Goal: Task Accomplishment & Management: Manage account settings

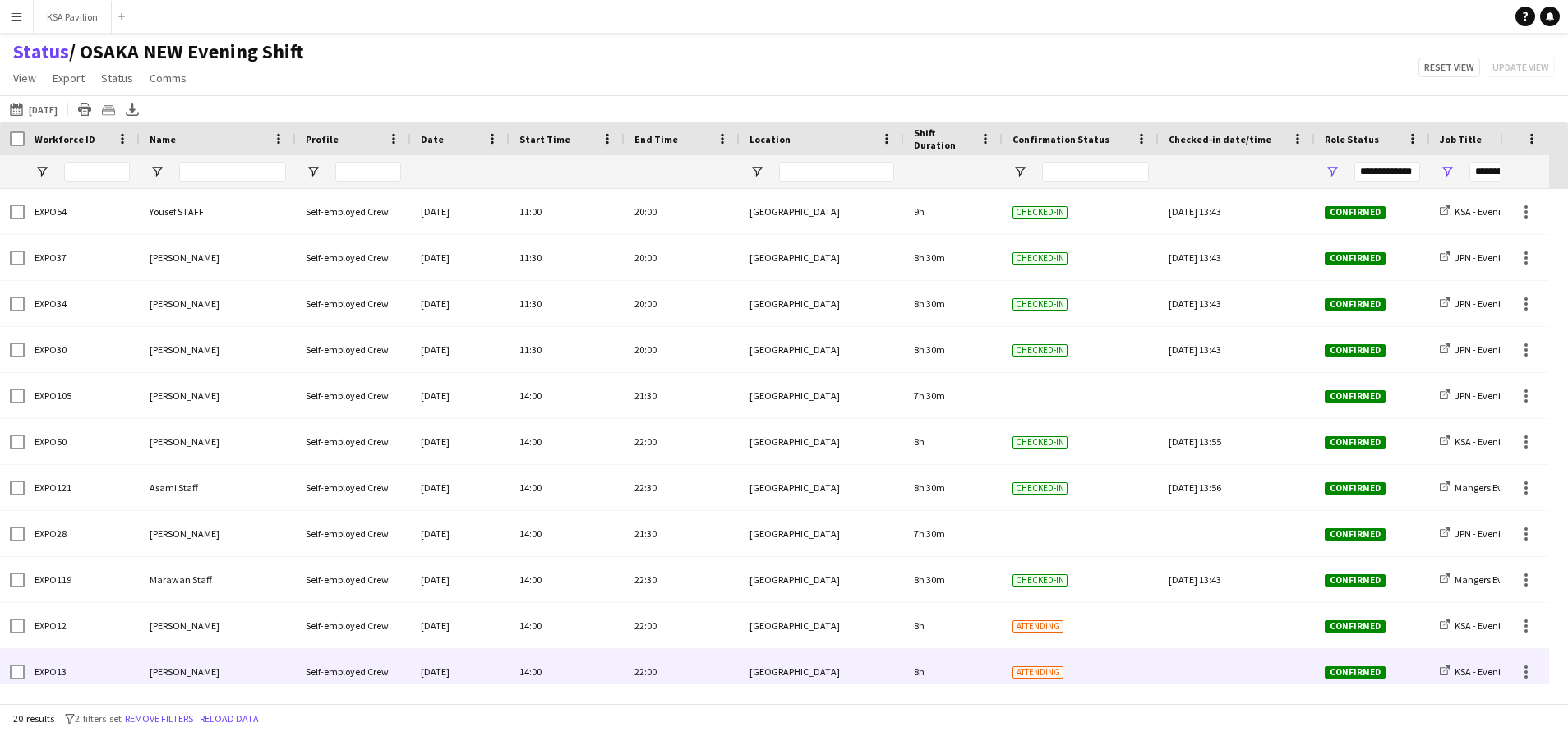
scroll to position [58, 0]
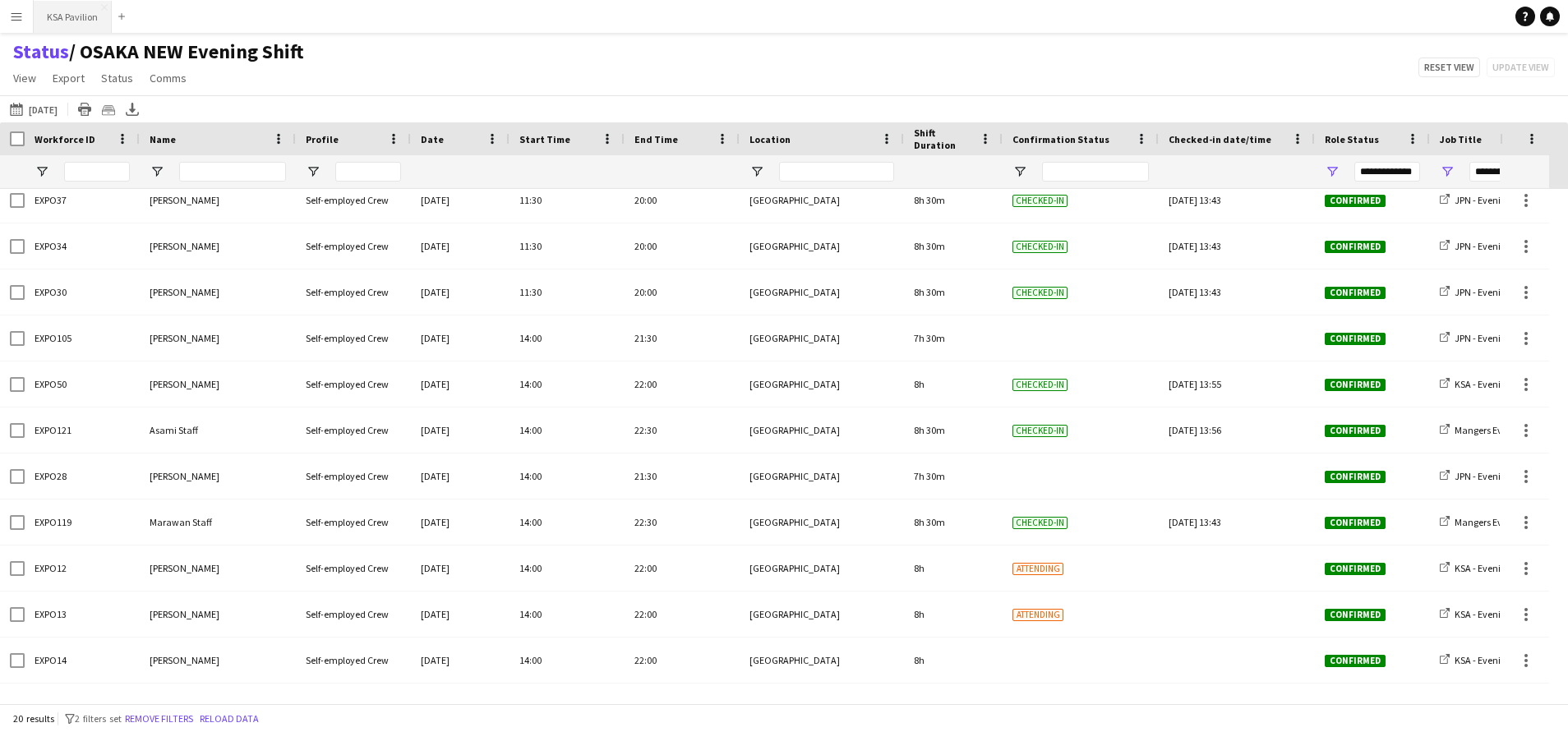
click at [66, 18] on button "KSA Pavilion Close" at bounding box center [72, 17] width 78 height 32
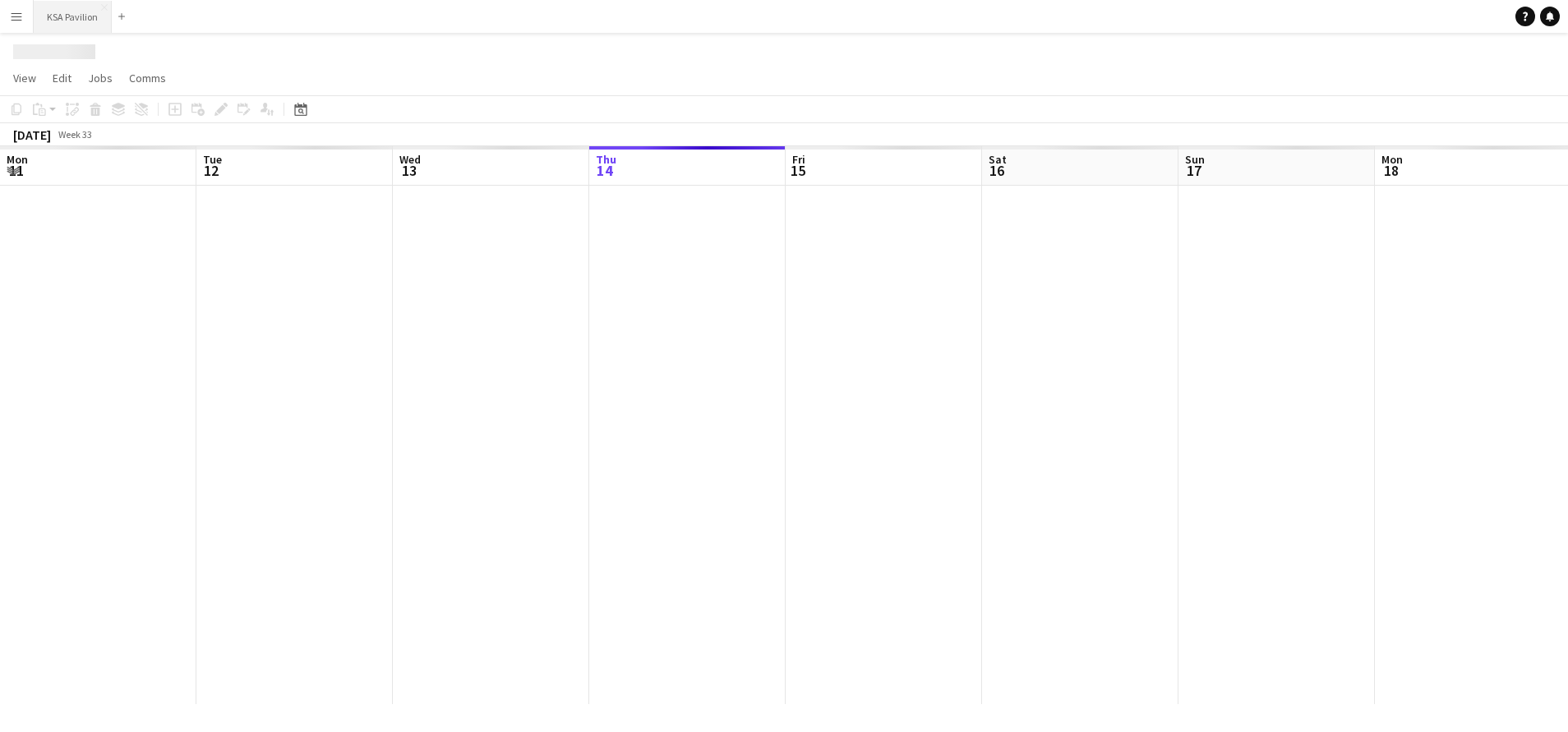
scroll to position [0, 393]
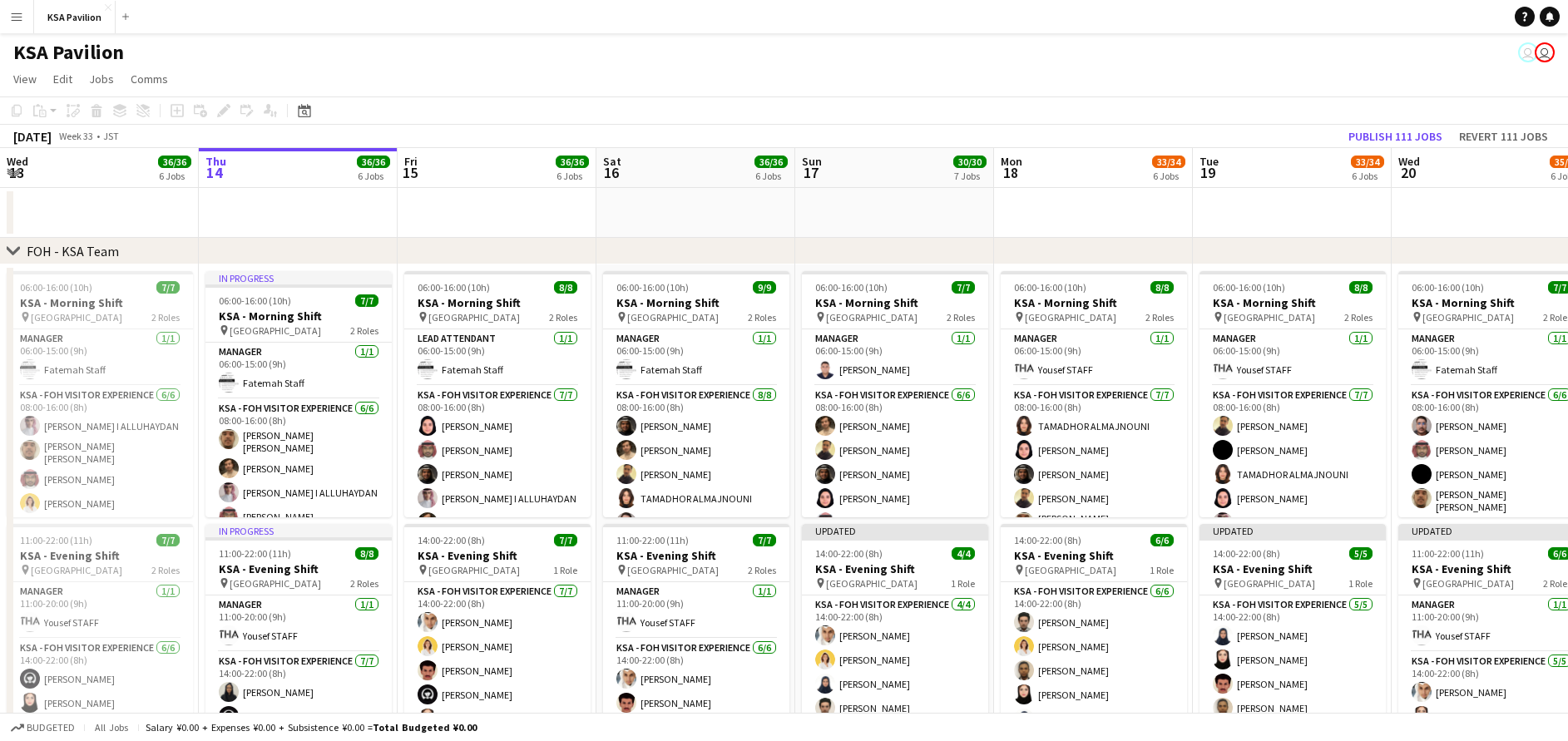
click at [13, 20] on app-icon "Menu" at bounding box center [17, 17] width 14 height 14
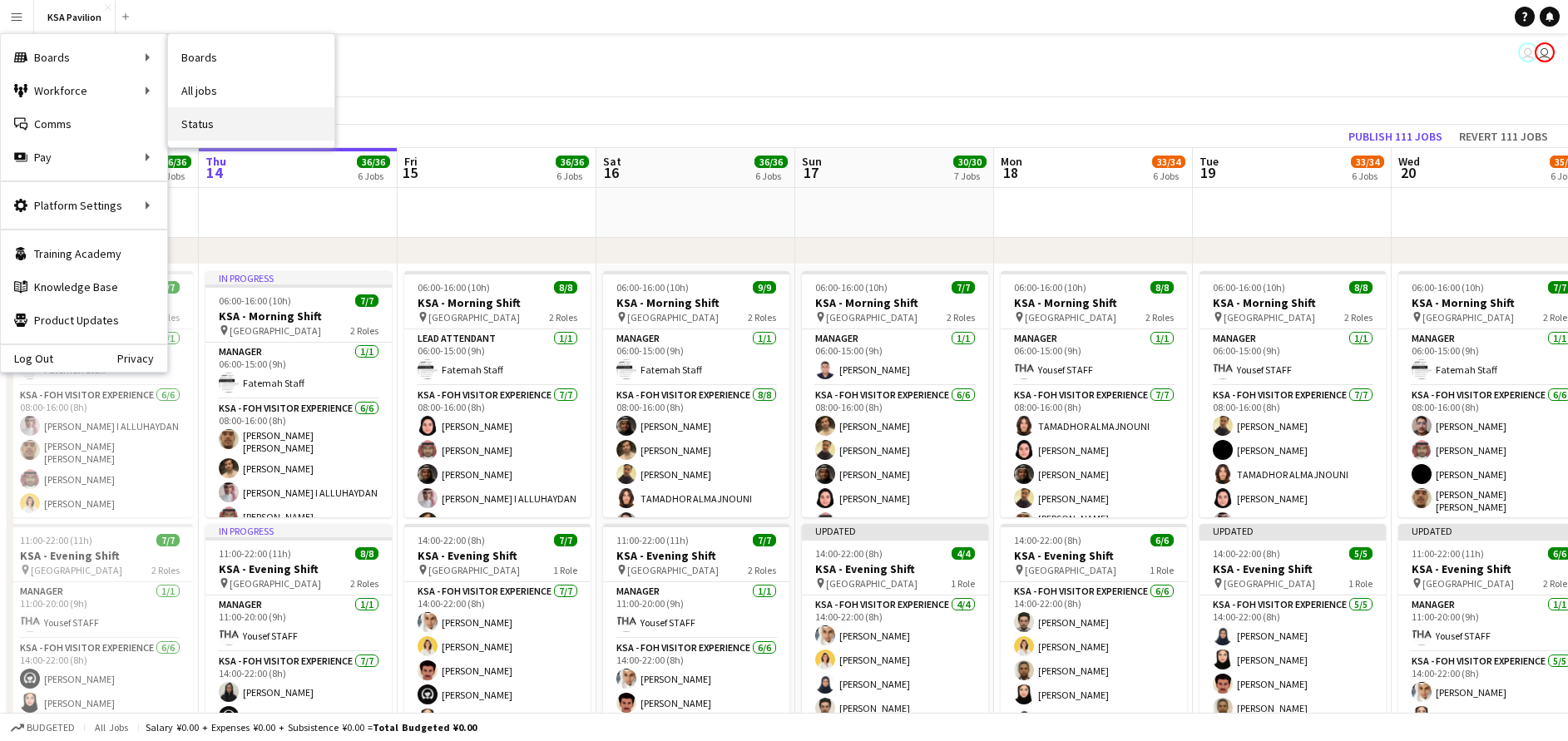
click at [214, 119] on link "Status" at bounding box center [251, 124] width 166 height 33
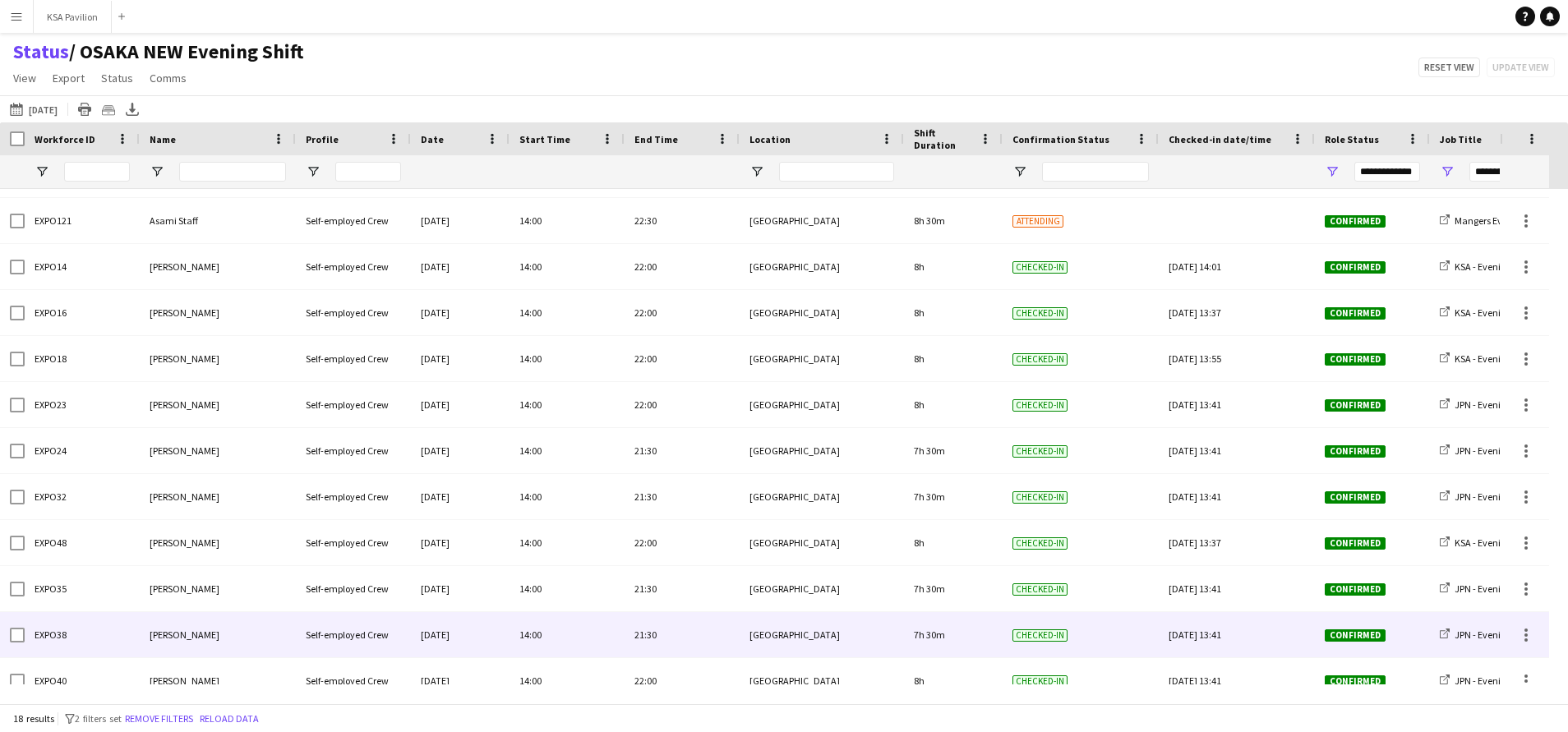
scroll to position [312, 0]
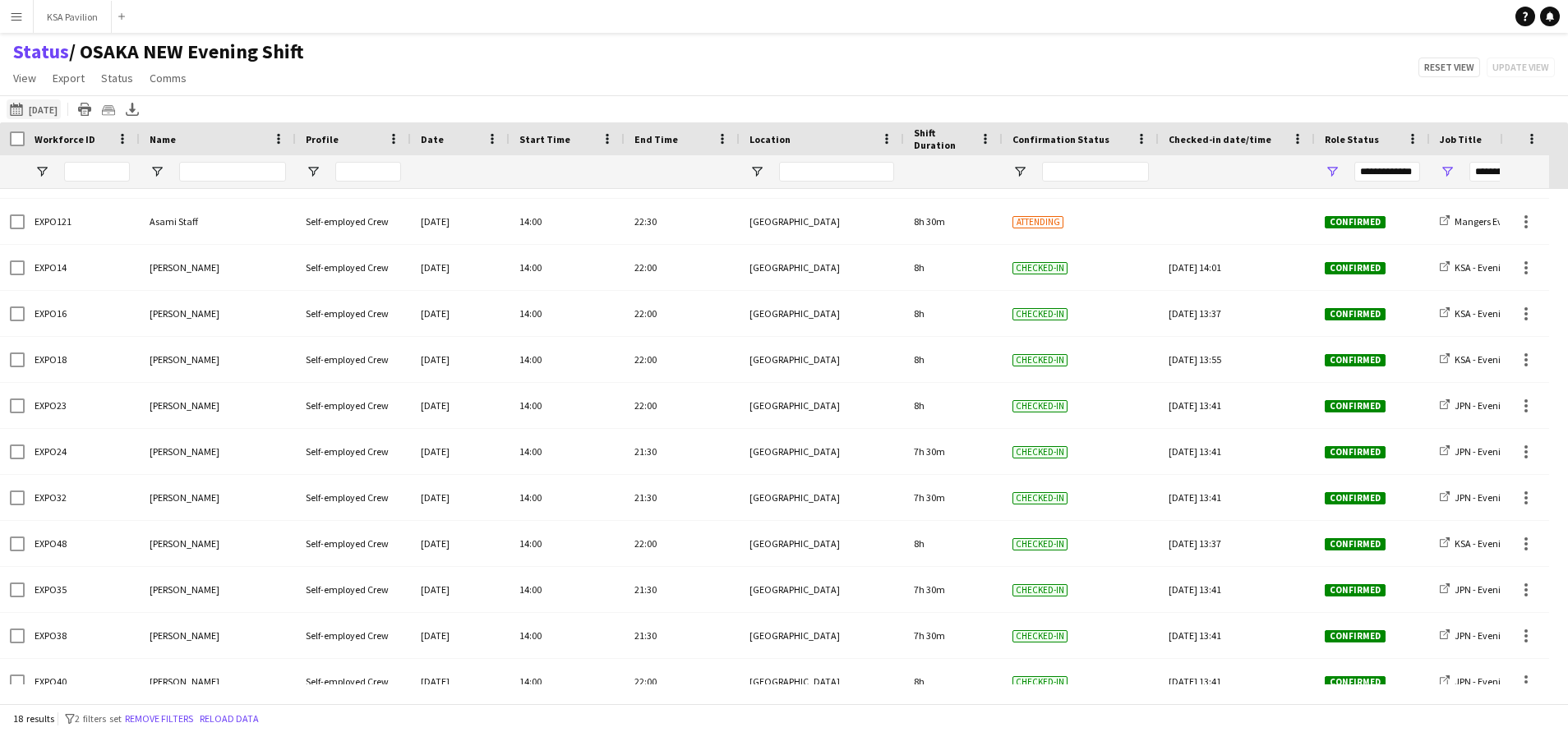
click at [46, 111] on button "[DATE] [DATE]" at bounding box center [34, 110] width 54 height 20
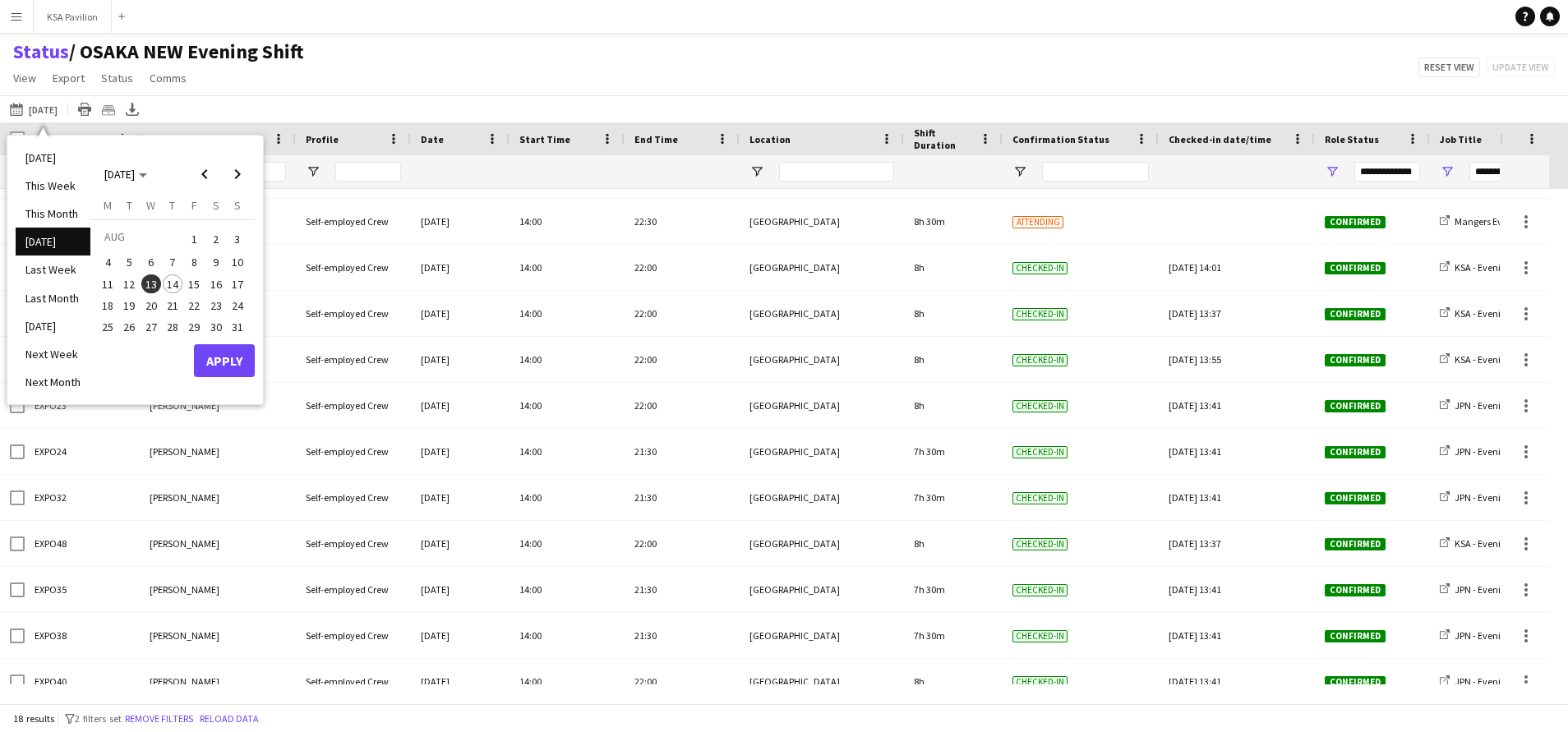
click at [173, 285] on span "14" at bounding box center [173, 285] width 20 height 20
click at [230, 363] on button "Apply" at bounding box center [224, 360] width 61 height 33
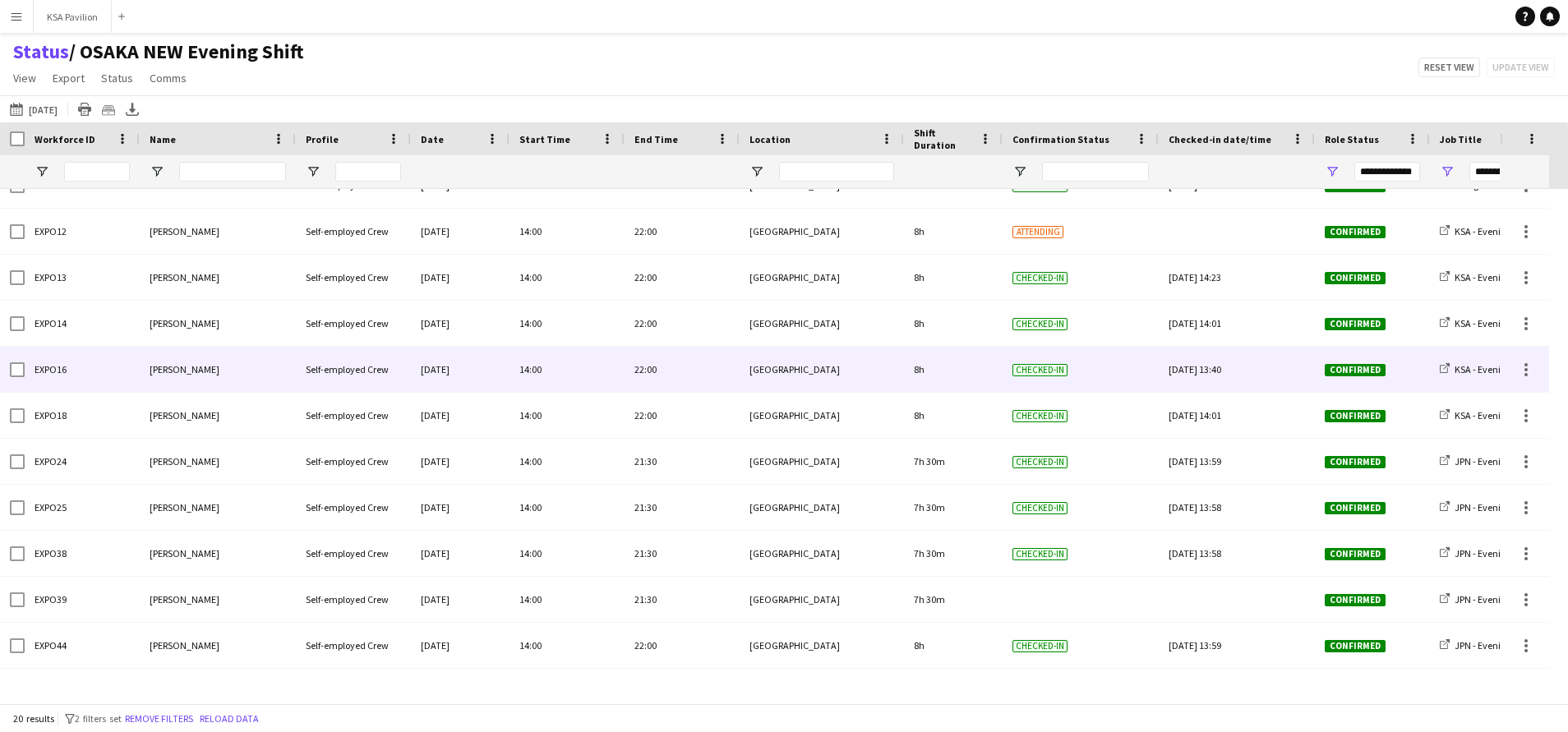
scroll to position [0, 0]
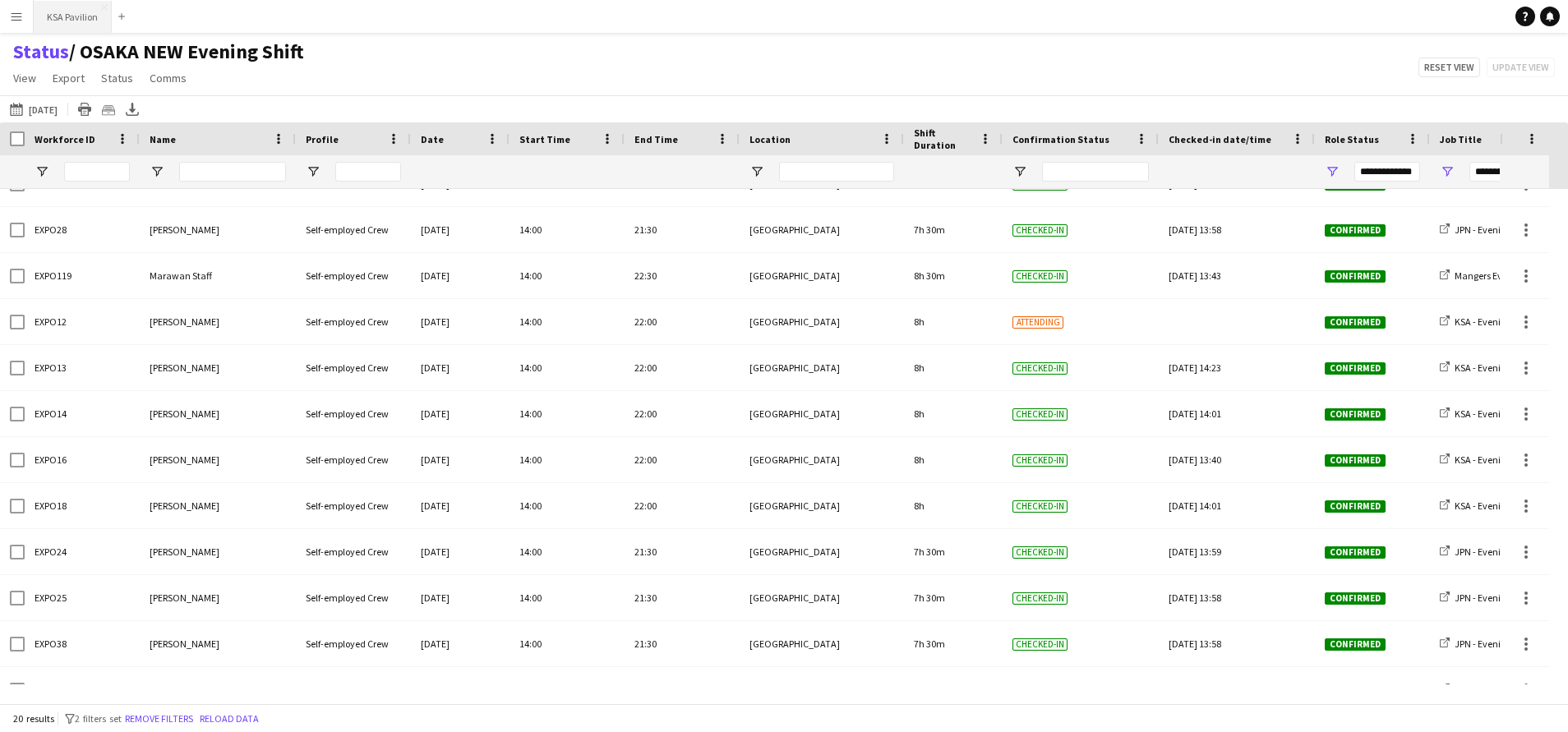
click at [65, 17] on button "KSA Pavilion Close" at bounding box center [72, 17] width 78 height 32
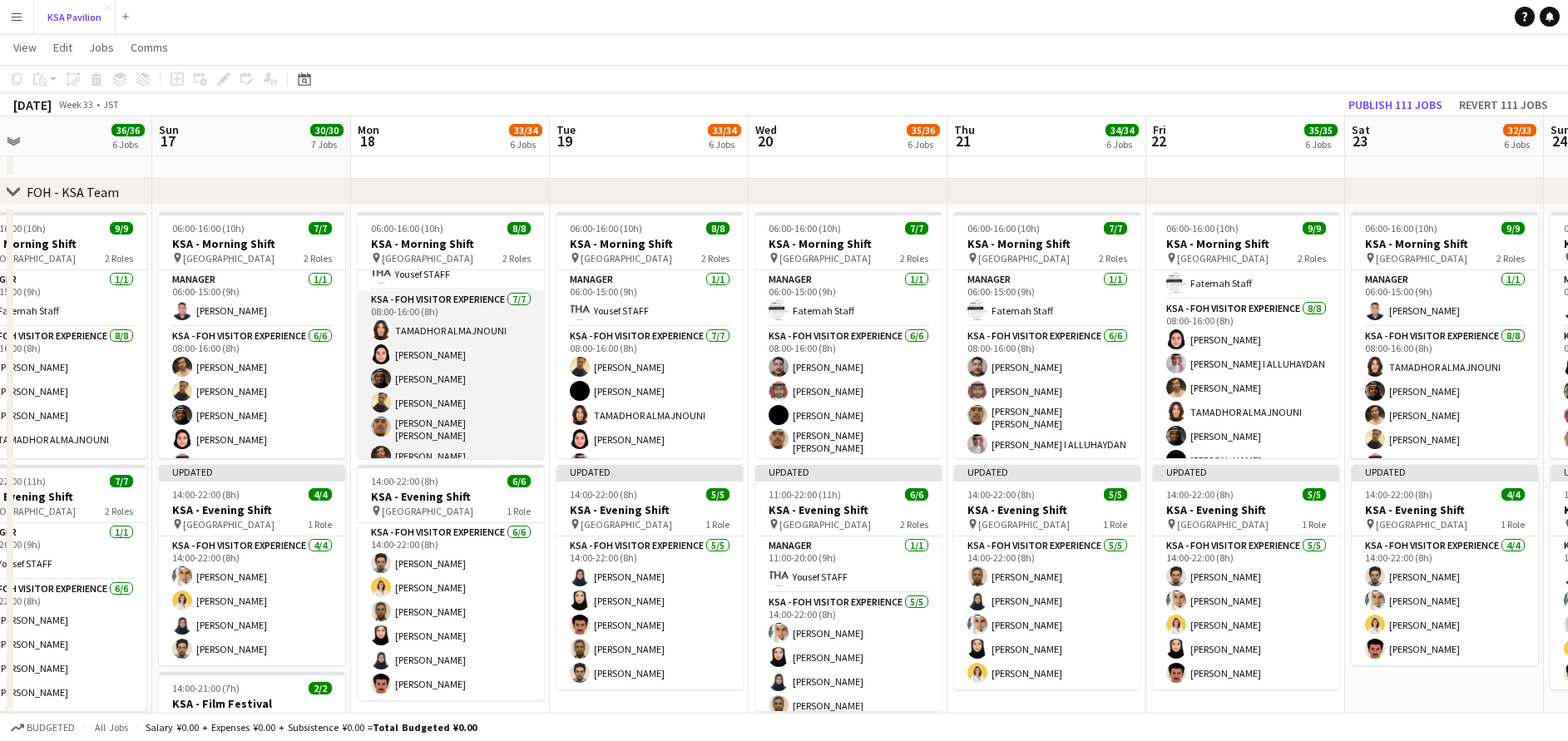
scroll to position [34, 0]
click at [448, 377] on app-card-role "KSA - FOH Visitor Experience [DATE] 08:00-16:00 (8h) TAMADHOR ALMAJNOUNI Dur Mu…" at bounding box center [451, 395] width 186 height 206
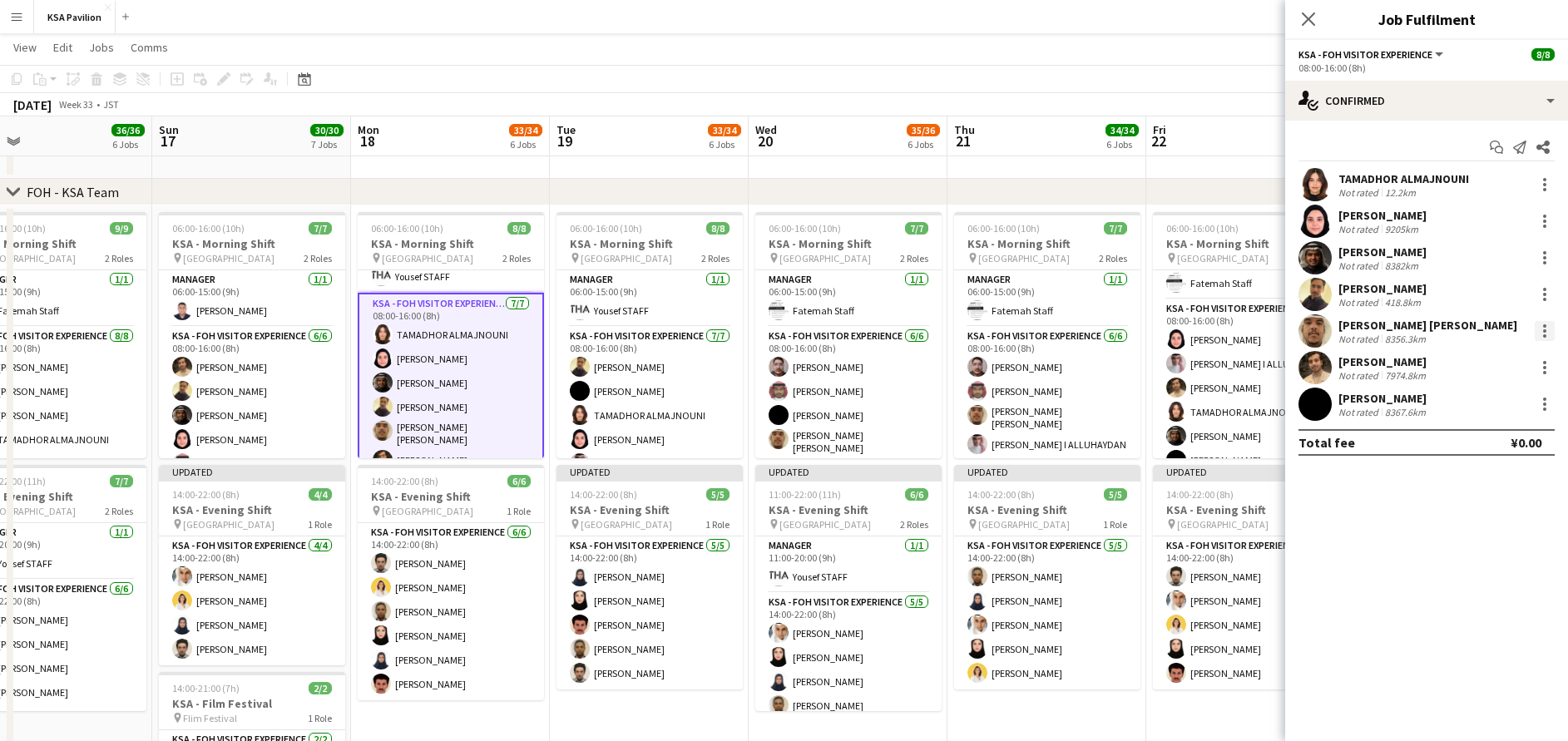
click at [1549, 331] on div at bounding box center [1545, 332] width 20 height 20
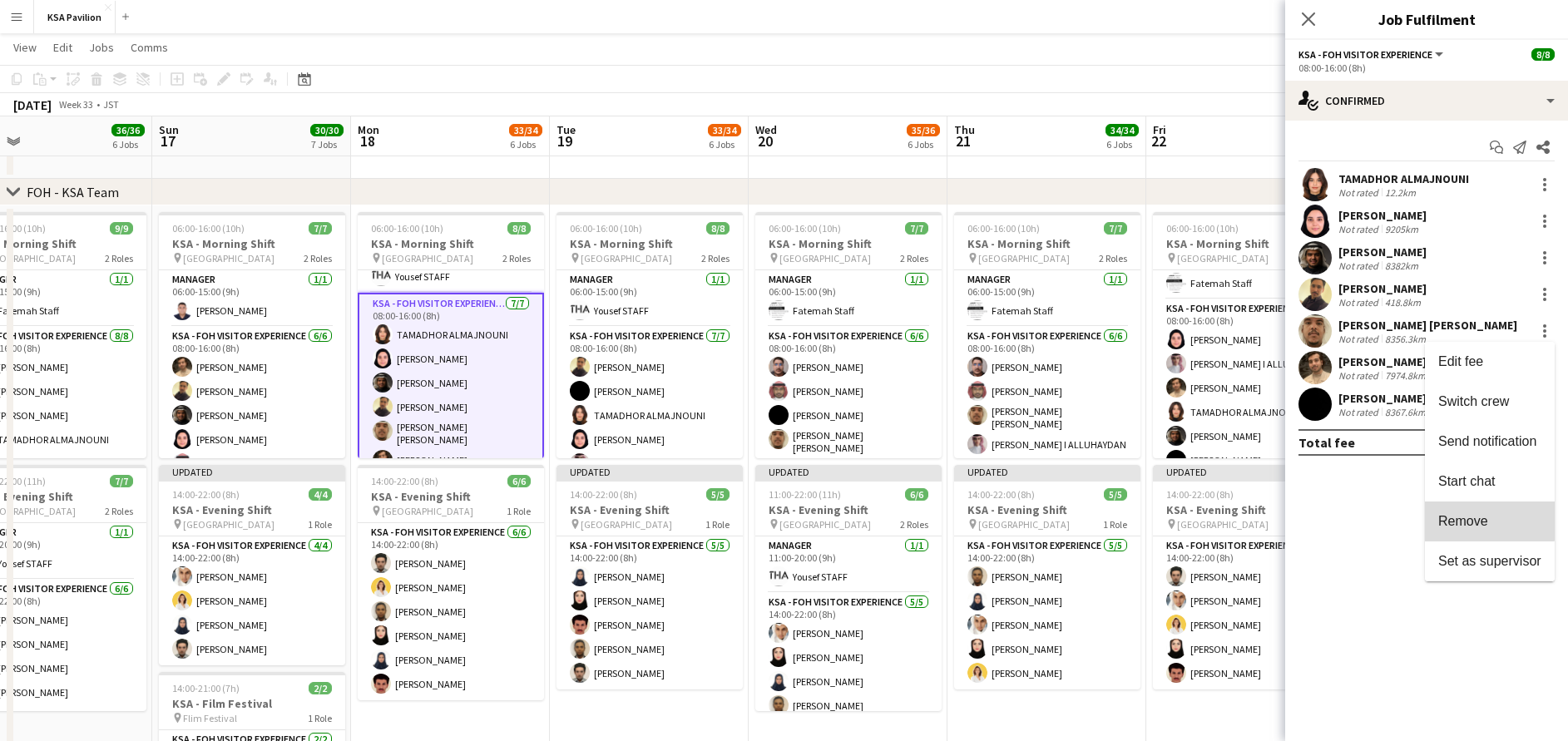
click at [1476, 516] on span "Remove" at bounding box center [1463, 521] width 50 height 14
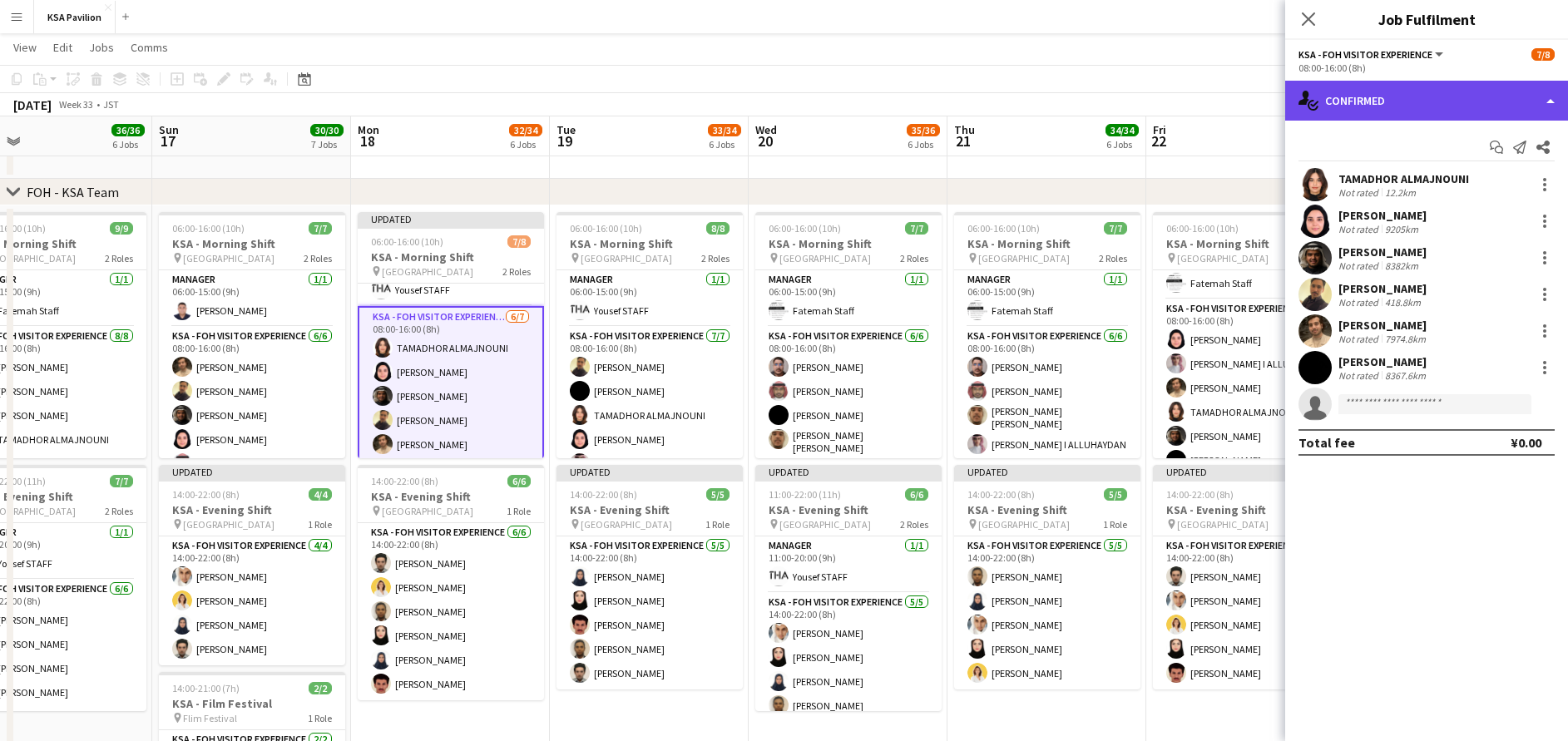
click at [1344, 103] on div "single-neutral-actions-check-2 Confirmed" at bounding box center [1426, 100] width 283 height 40
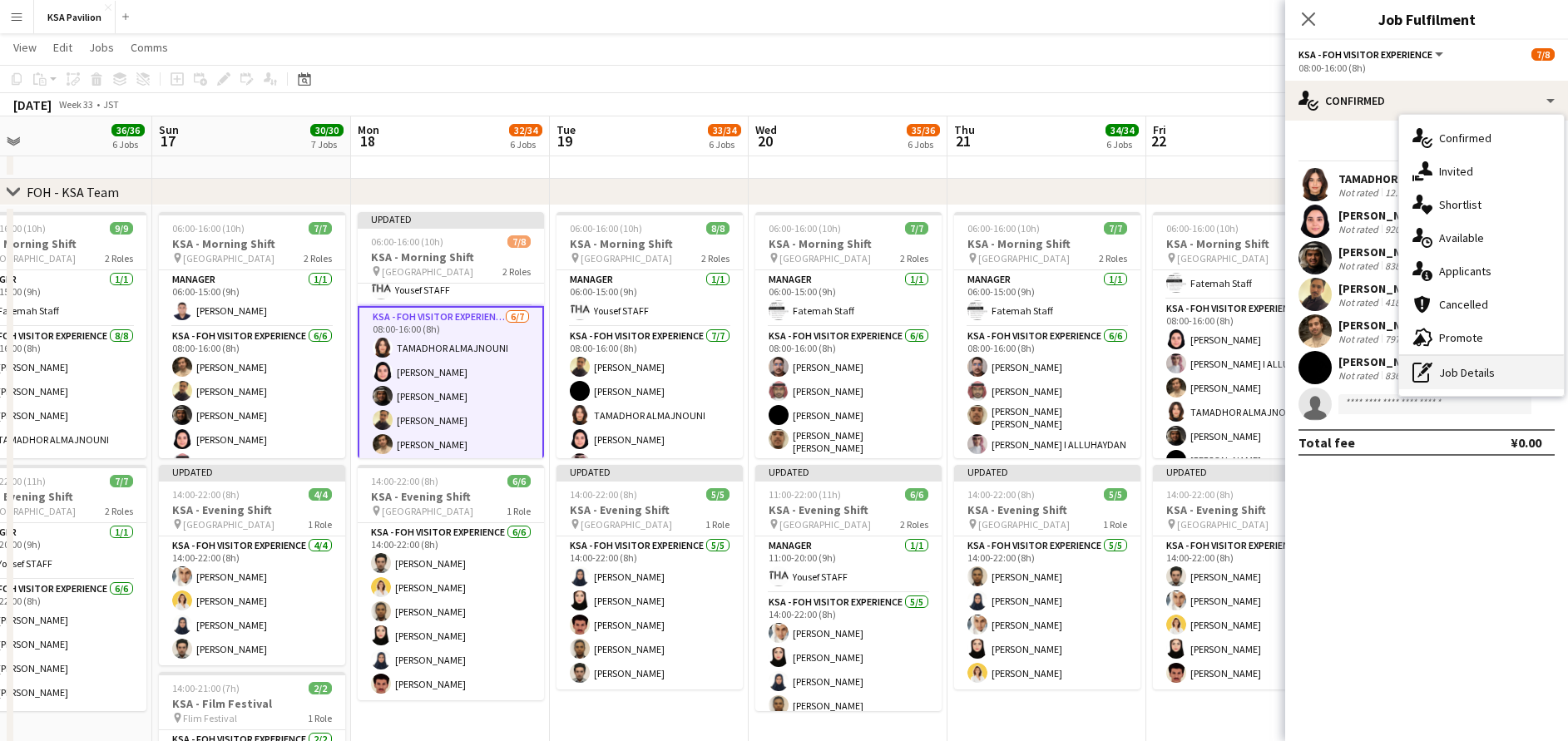
click at [1443, 381] on div "pen-write Job Details" at bounding box center [1482, 372] width 164 height 33
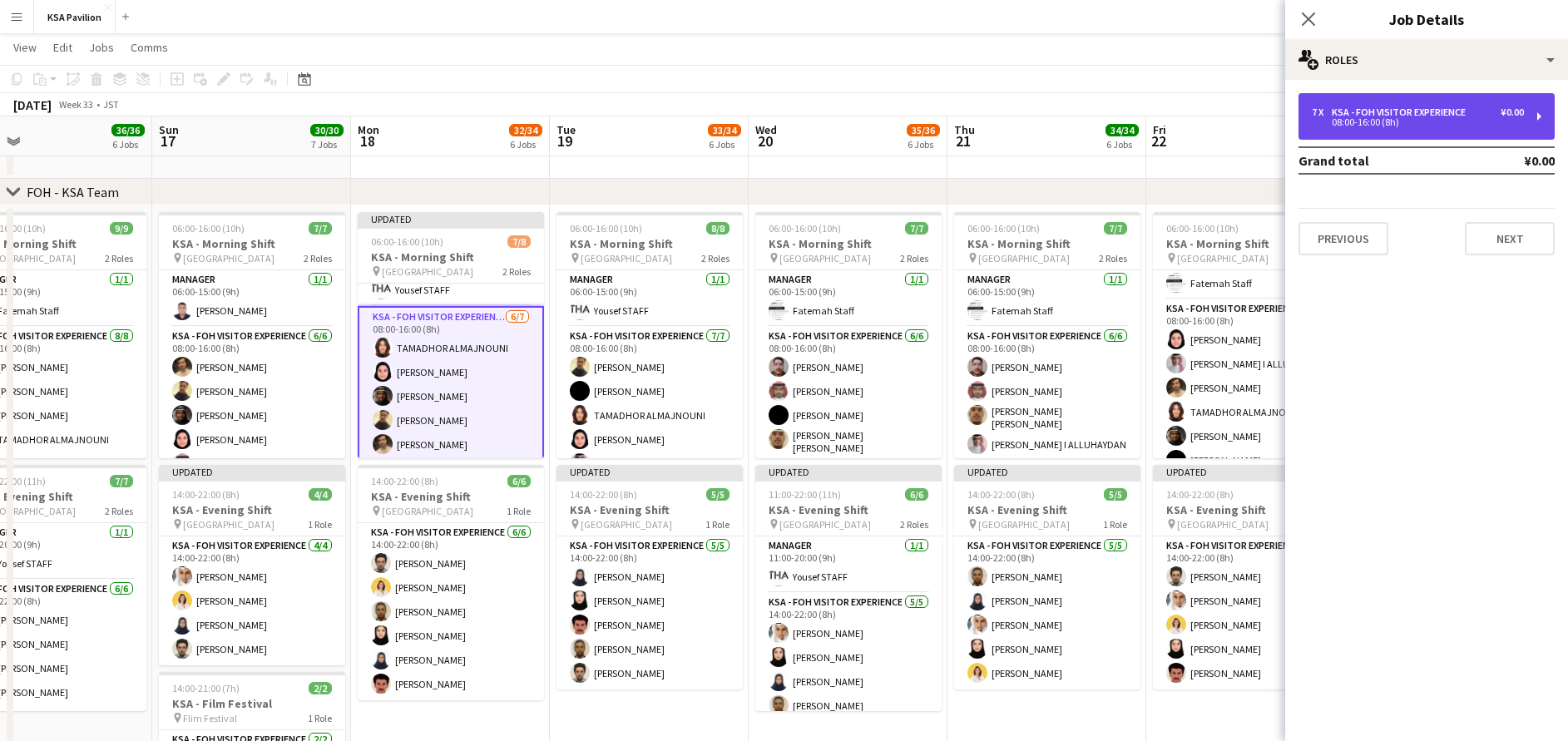
click at [1385, 98] on div "7 x KSA - FOH Visitor Experience ¥0.00 08:00-16:00 (8h)" at bounding box center [1426, 116] width 256 height 47
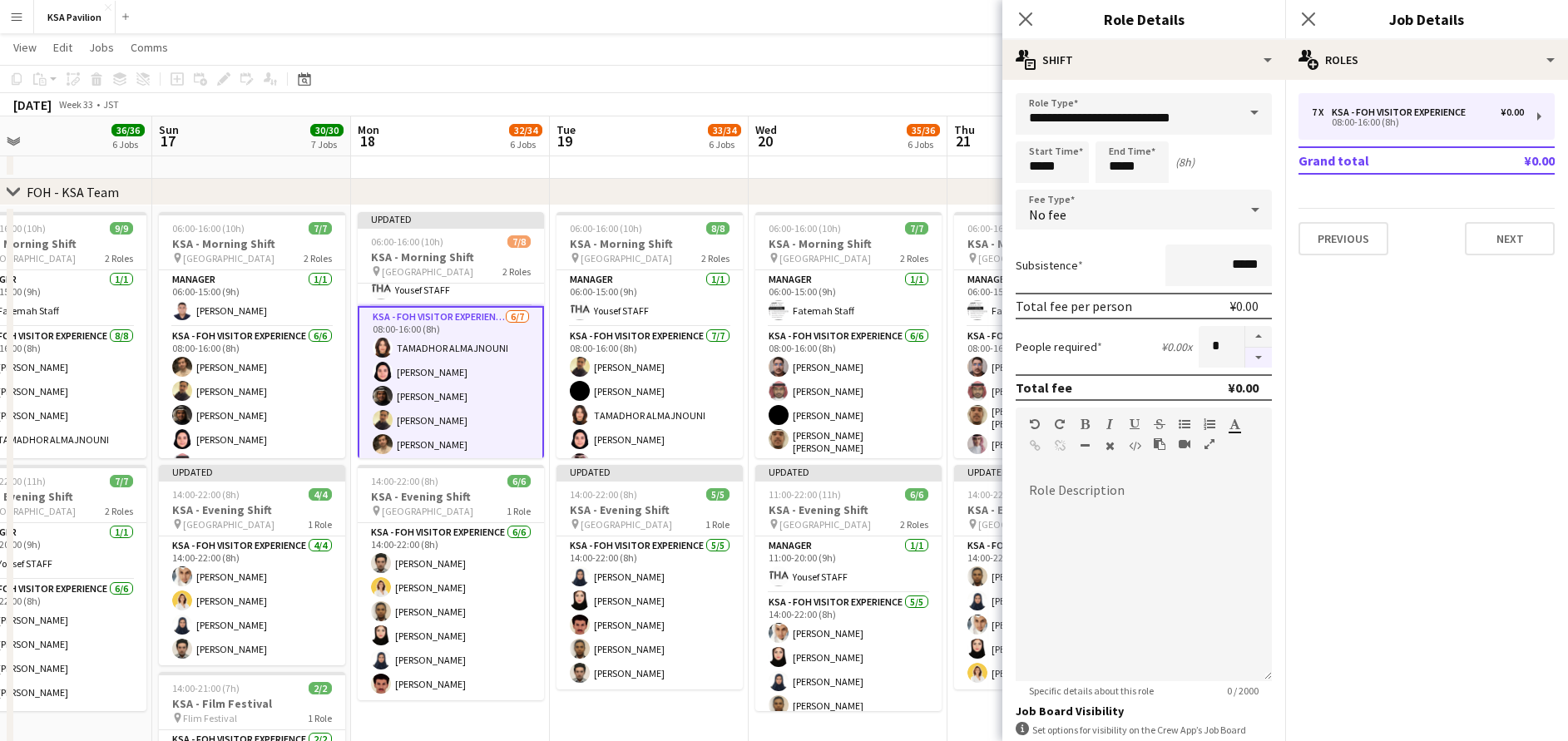
click at [1245, 359] on button "button" at bounding box center [1258, 358] width 26 height 21
type input "*"
click at [1306, 22] on icon at bounding box center [1308, 19] width 16 height 16
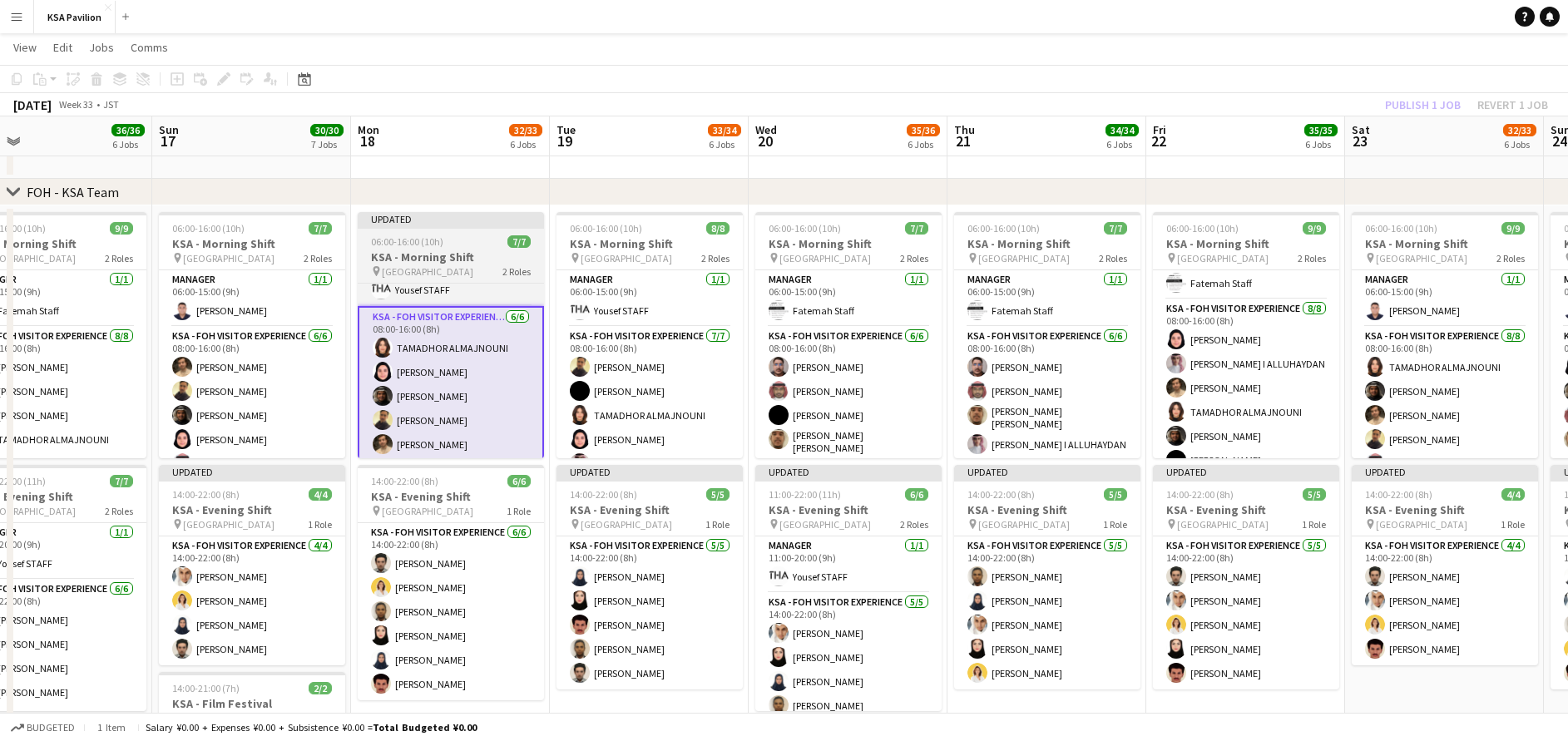
click at [422, 248] on app-job-card "Updated 06:00-16:00 (10h) 7/7 KSA - Morning Shift pin [GEOGRAPHIC_DATA] 2 Roles…" at bounding box center [451, 335] width 186 height 246
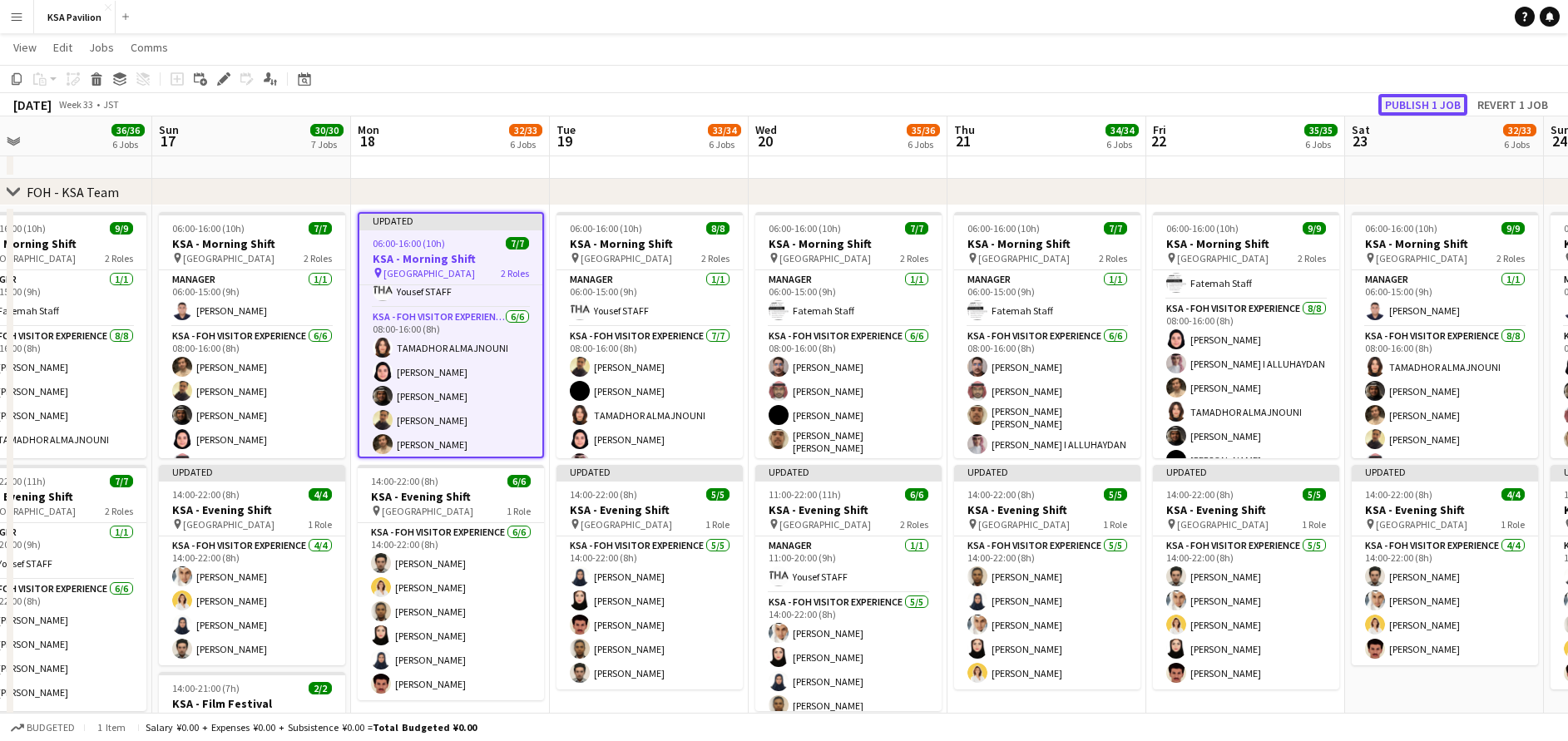
click at [1426, 105] on button "Publish 1 job" at bounding box center [1422, 105] width 89 height 22
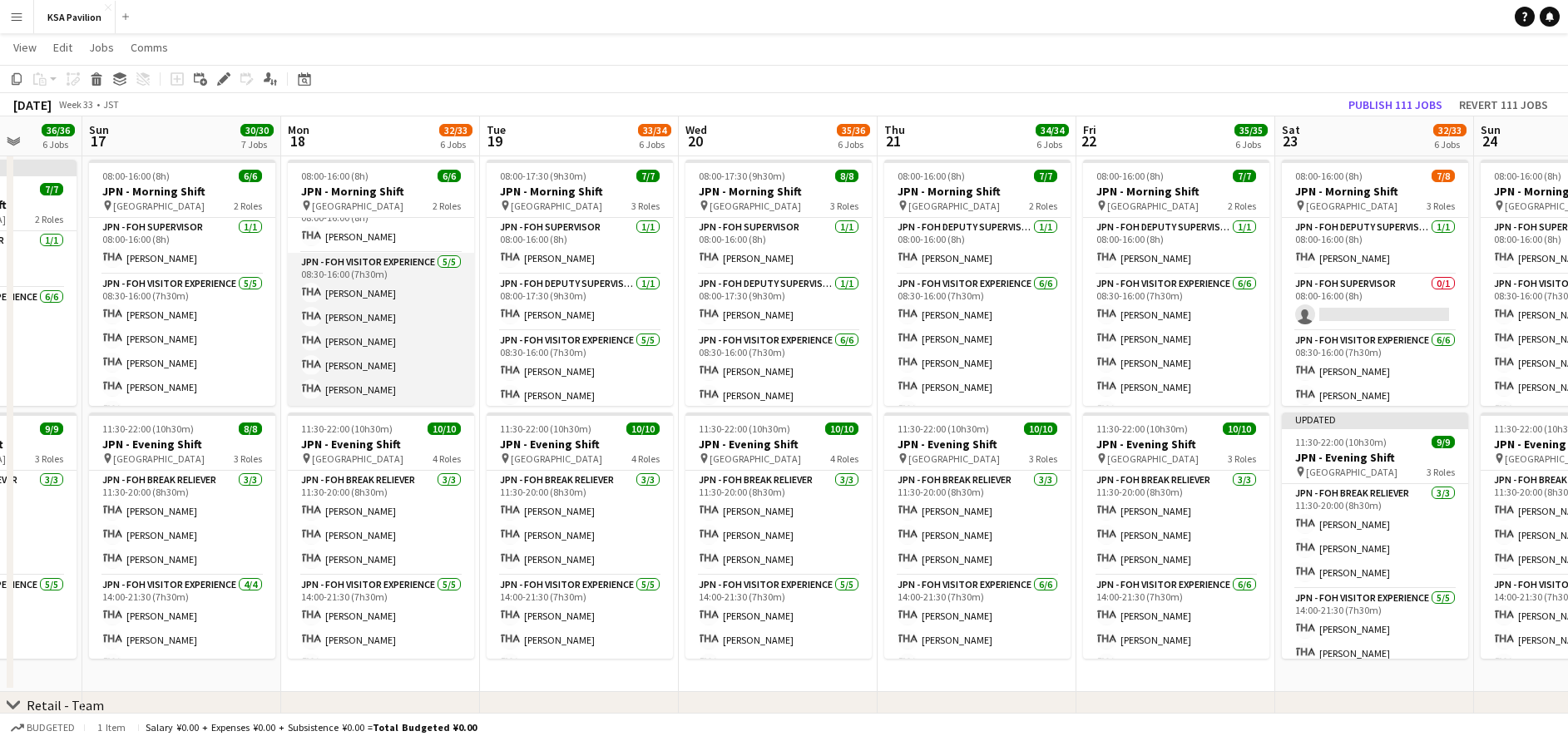
scroll to position [0, 0]
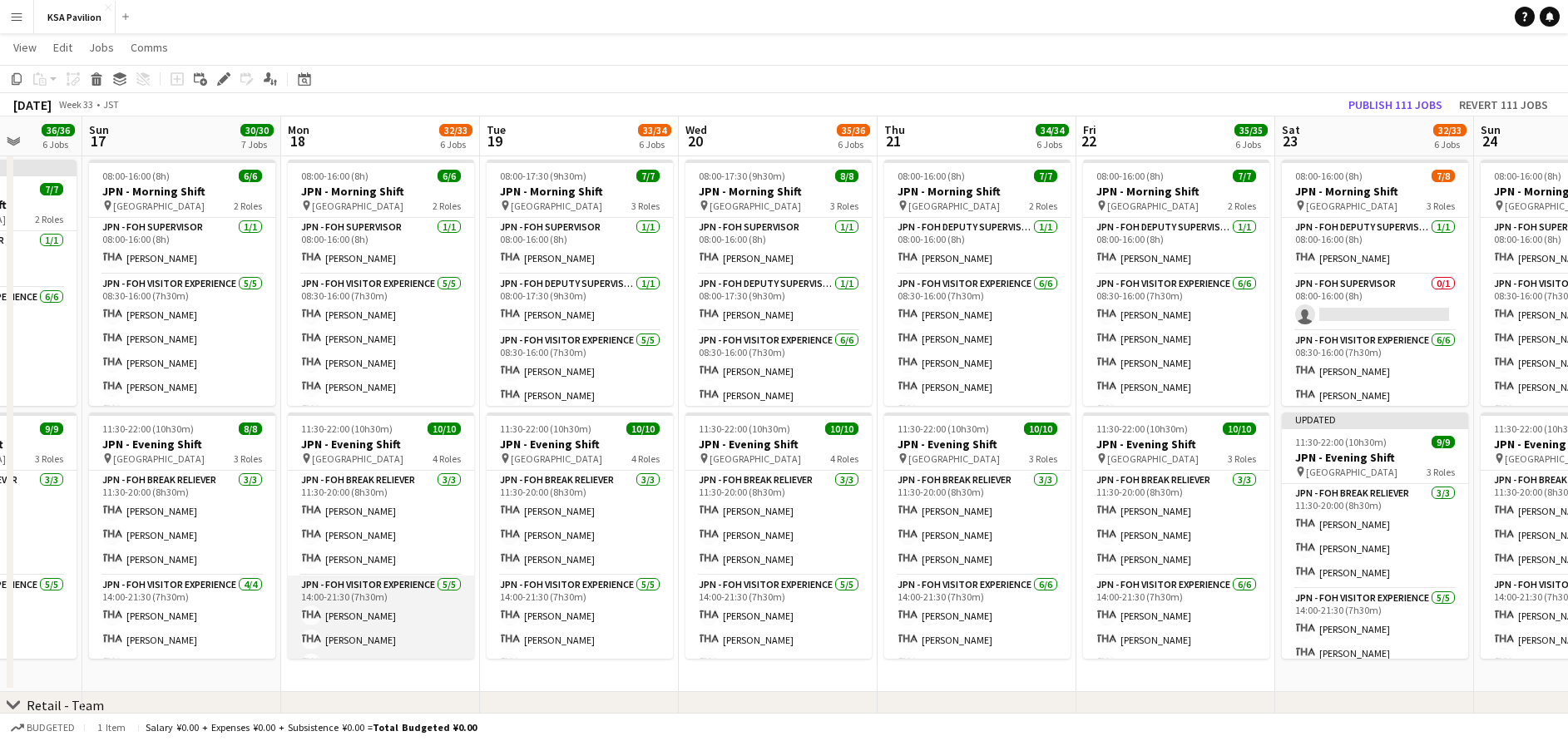
click at [401, 581] on app-card-role "JPN - FOH Visitor Experience [DATE] 14:00-21:30 (7h30m) [PERSON_NAME] [PERSON_N…" at bounding box center [381, 652] width 186 height 153
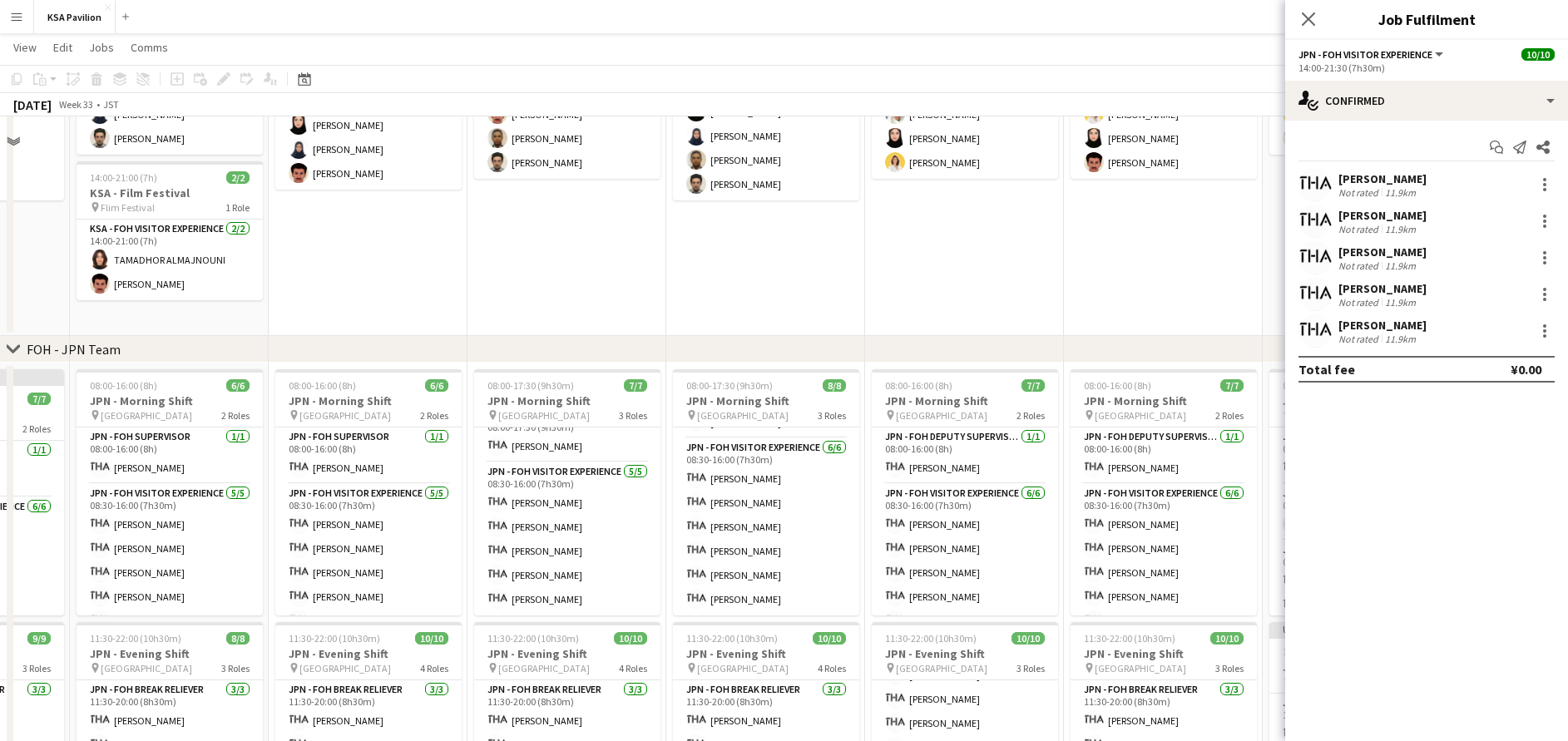
scroll to position [649, 0]
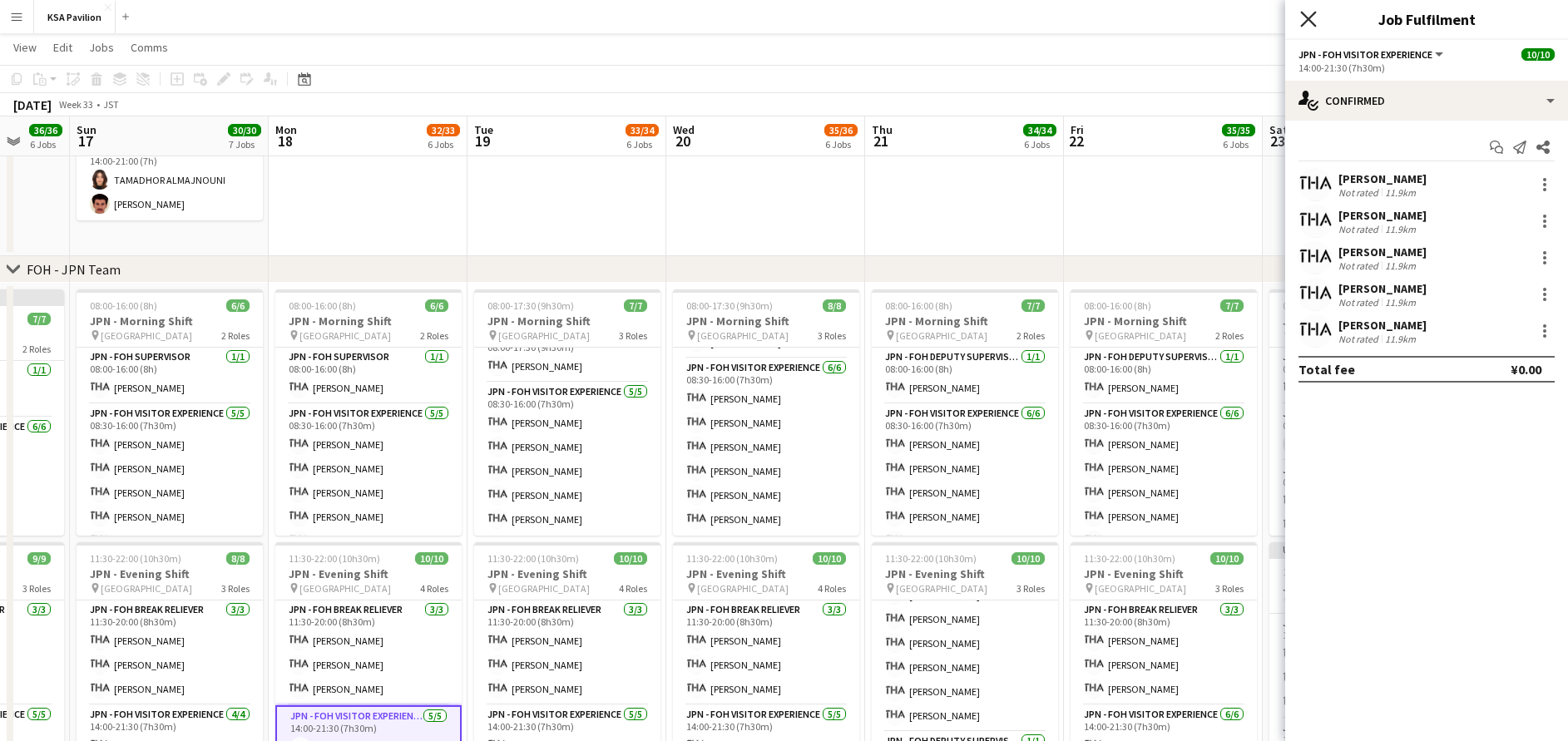
click at [1305, 22] on icon at bounding box center [1308, 19] width 16 height 16
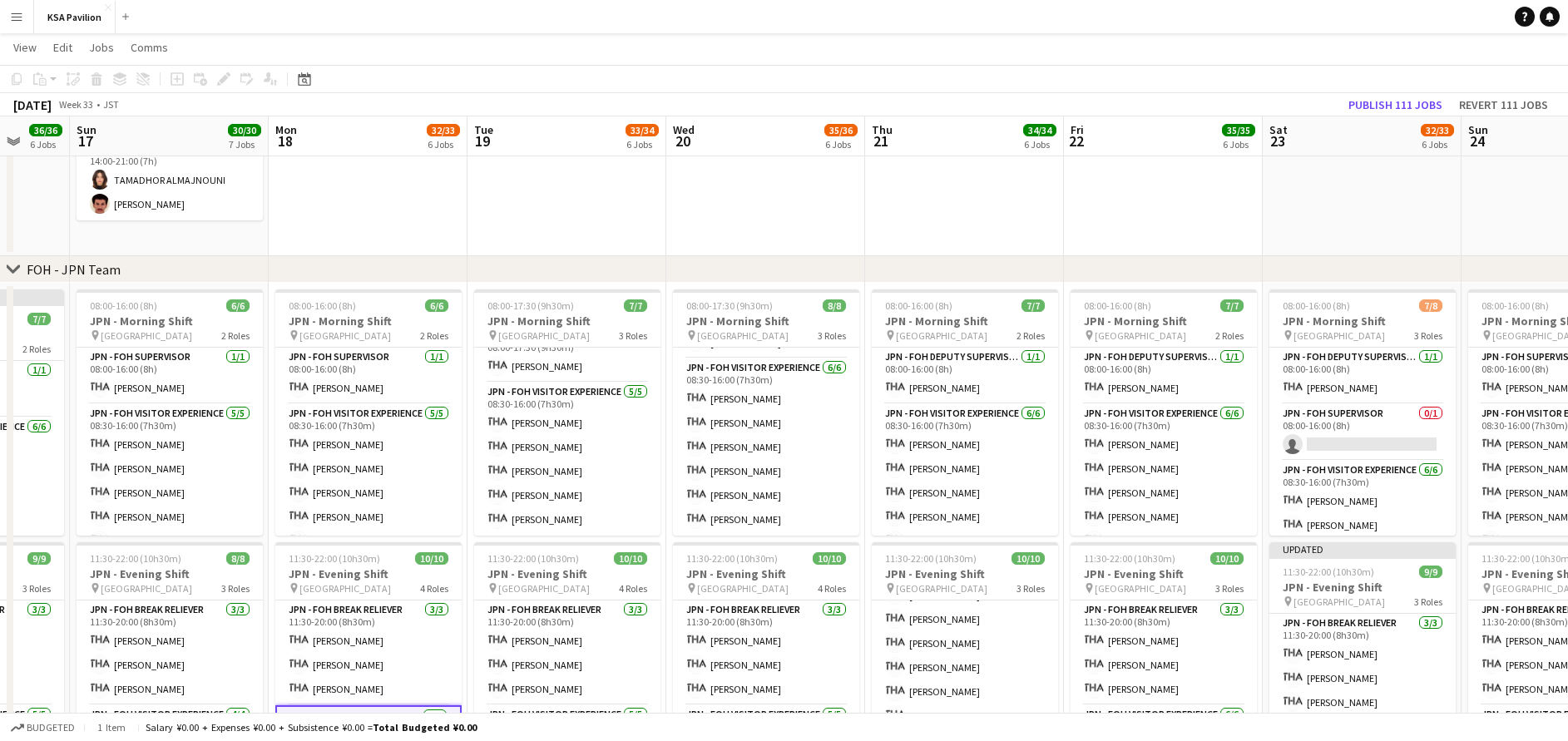
click at [18, 22] on app-icon "Menu" at bounding box center [17, 17] width 14 height 14
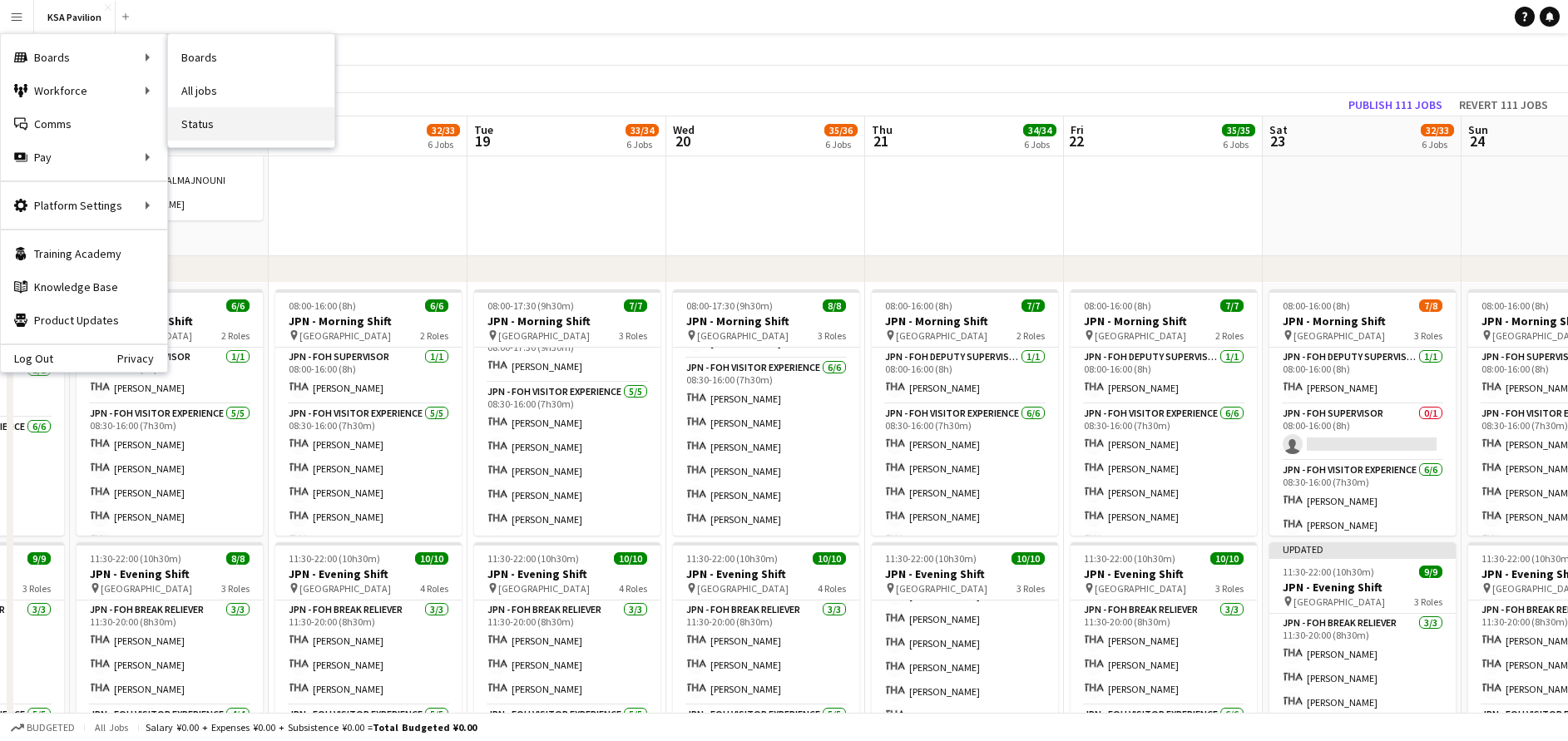
click at [220, 125] on link "Status" at bounding box center [251, 124] width 166 height 33
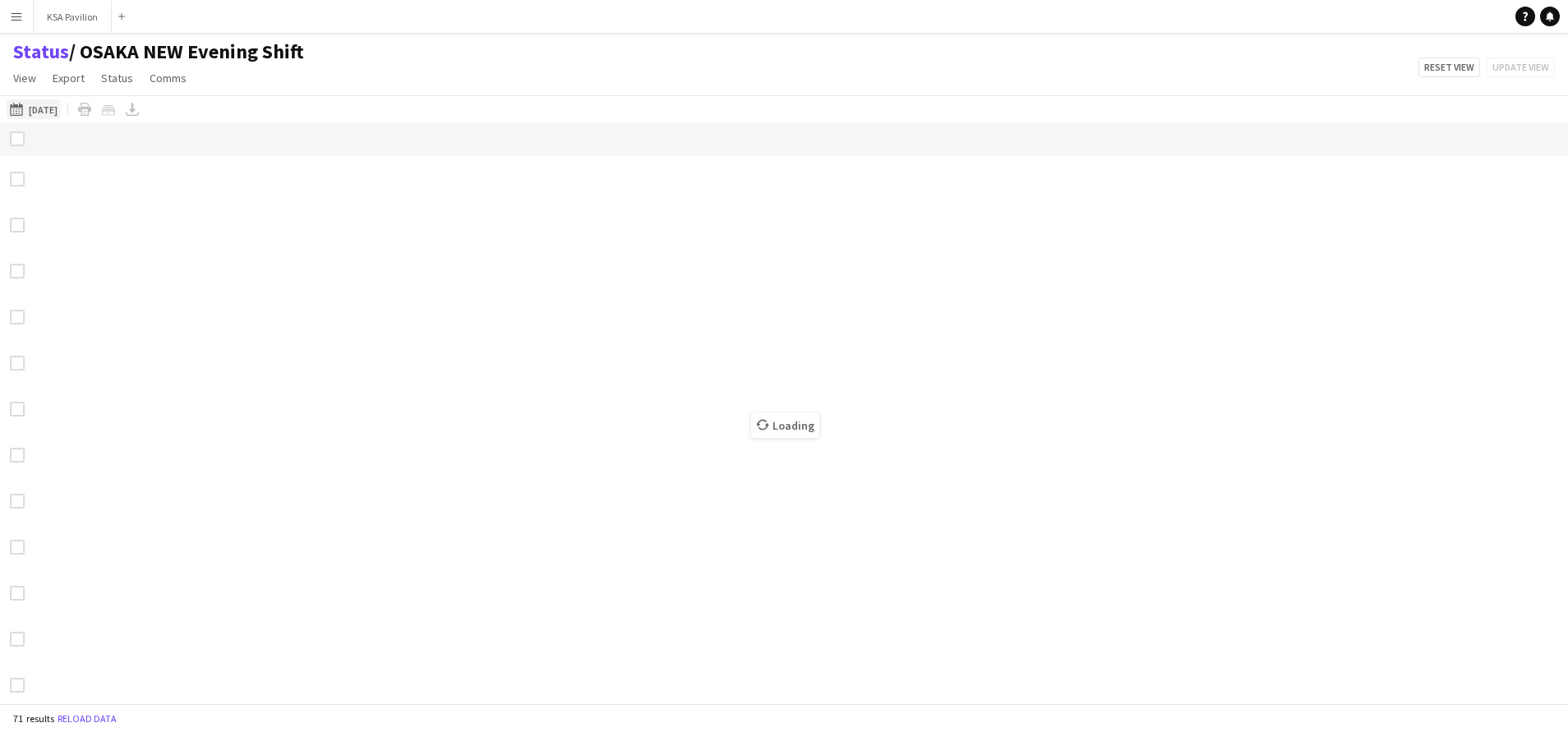
click at [15, 109] on app-icon "[DATE]" at bounding box center [19, 110] width 19 height 13
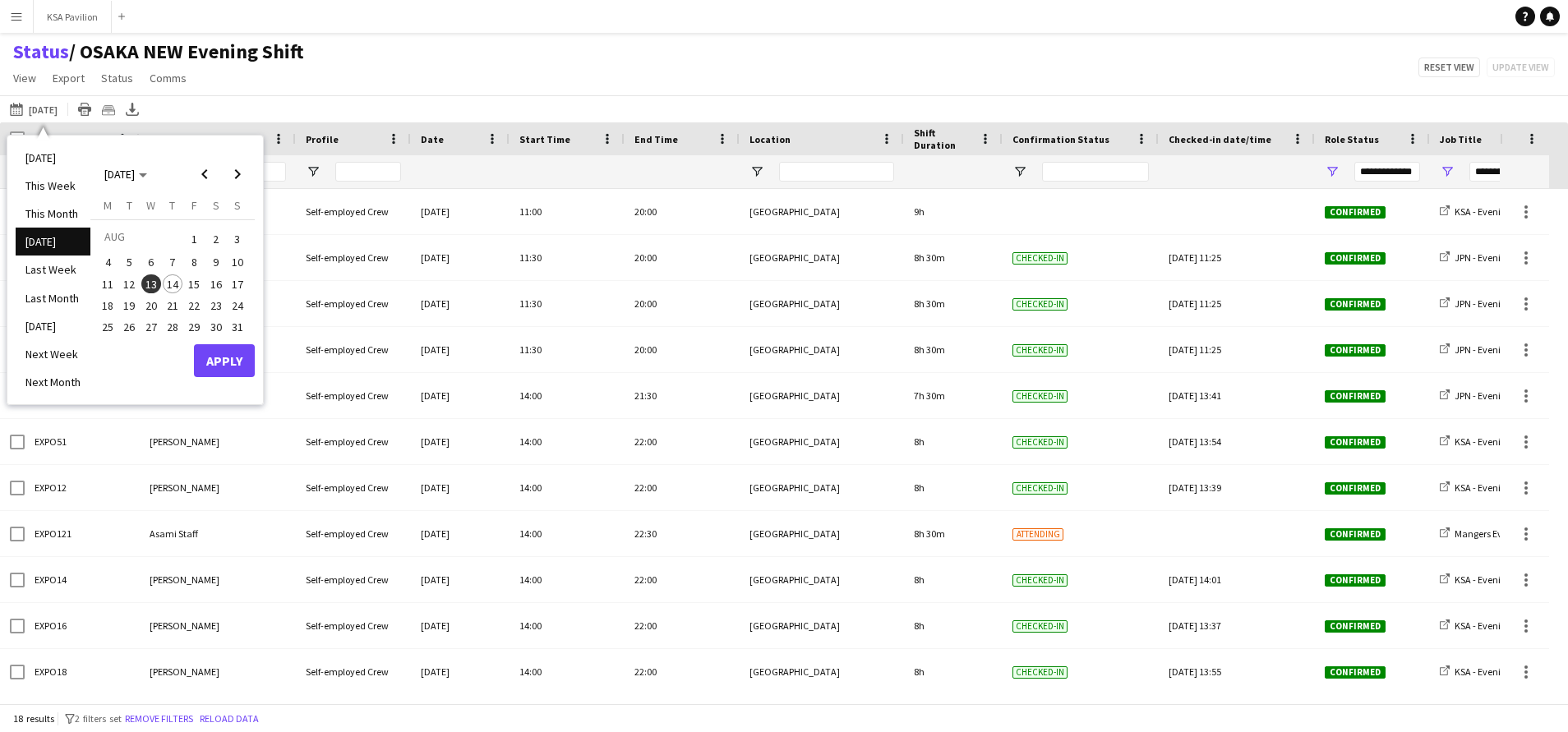
click at [172, 290] on span "14" at bounding box center [173, 285] width 20 height 20
click at [246, 360] on button "Apply" at bounding box center [224, 360] width 61 height 33
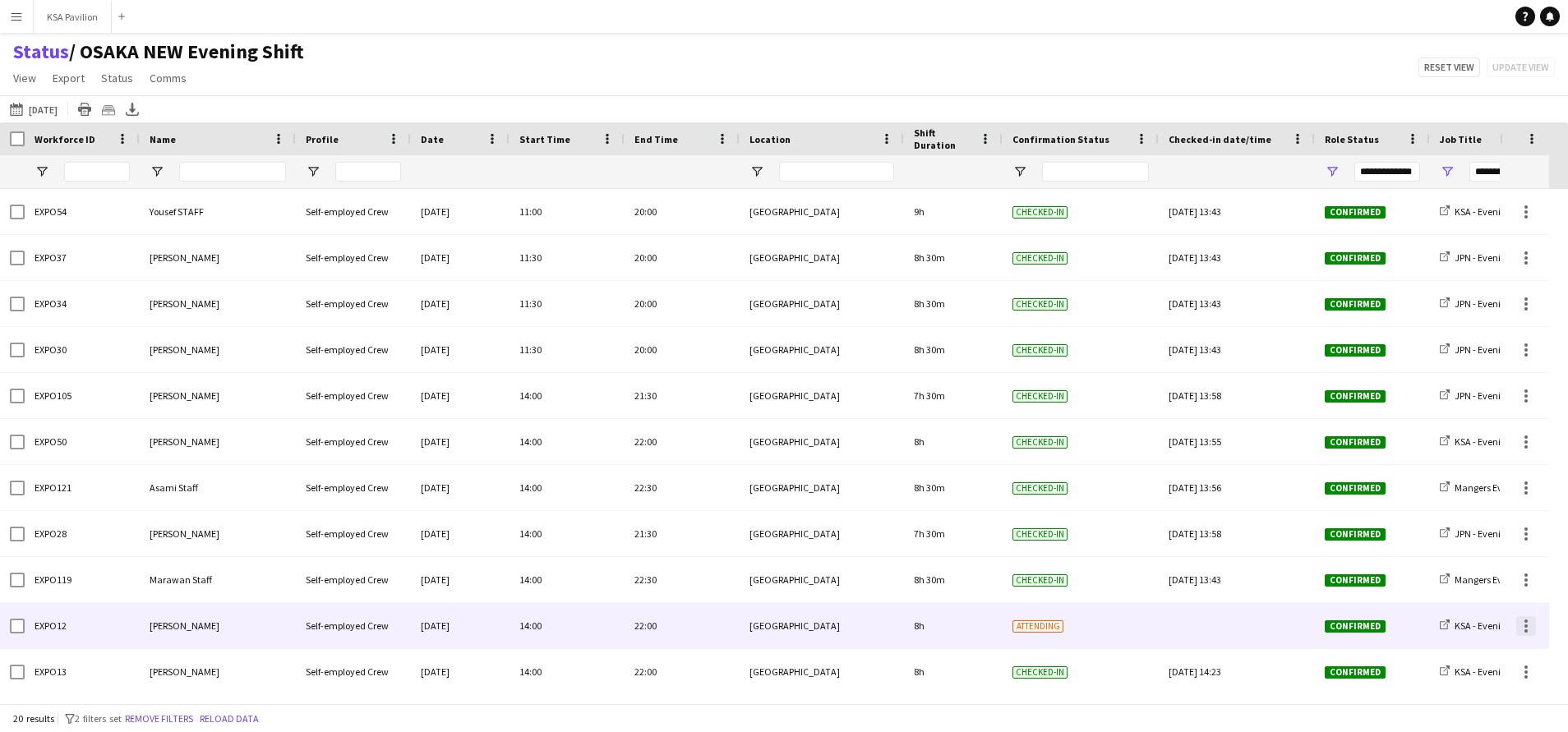
click at [1528, 622] on div at bounding box center [1527, 626] width 20 height 20
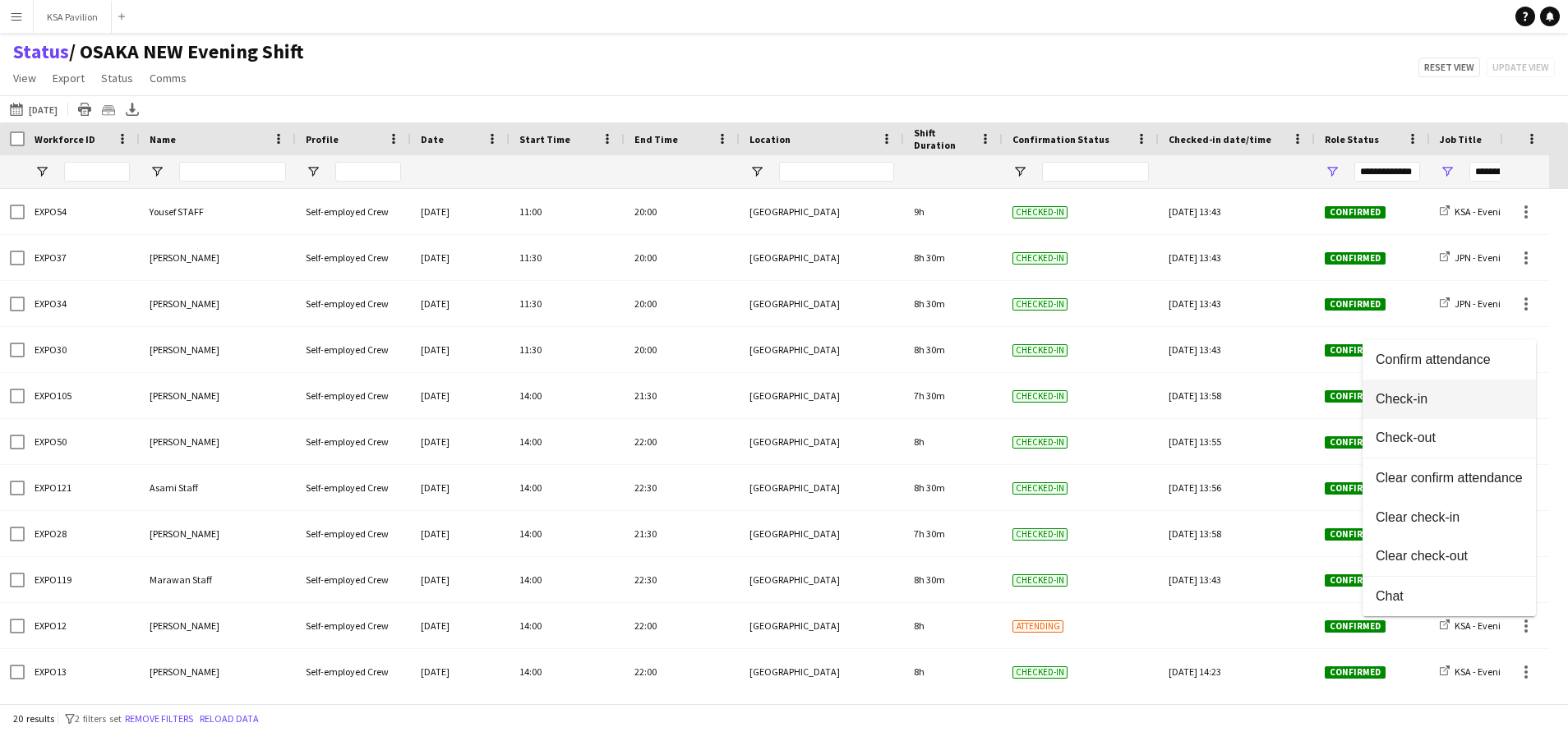
click at [1440, 400] on span "Check-in" at bounding box center [1450, 400] width 147 height 15
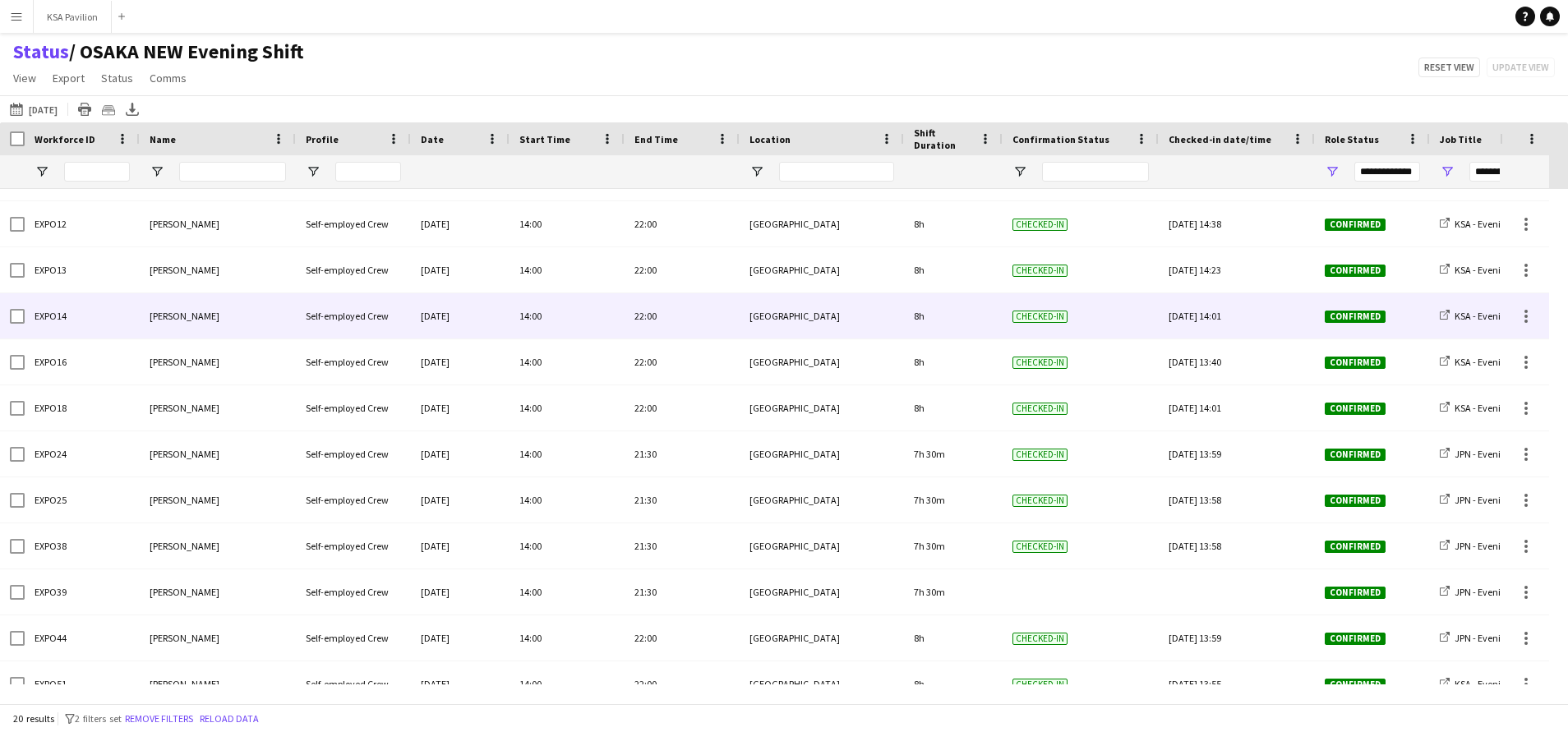
scroll to position [398, 0]
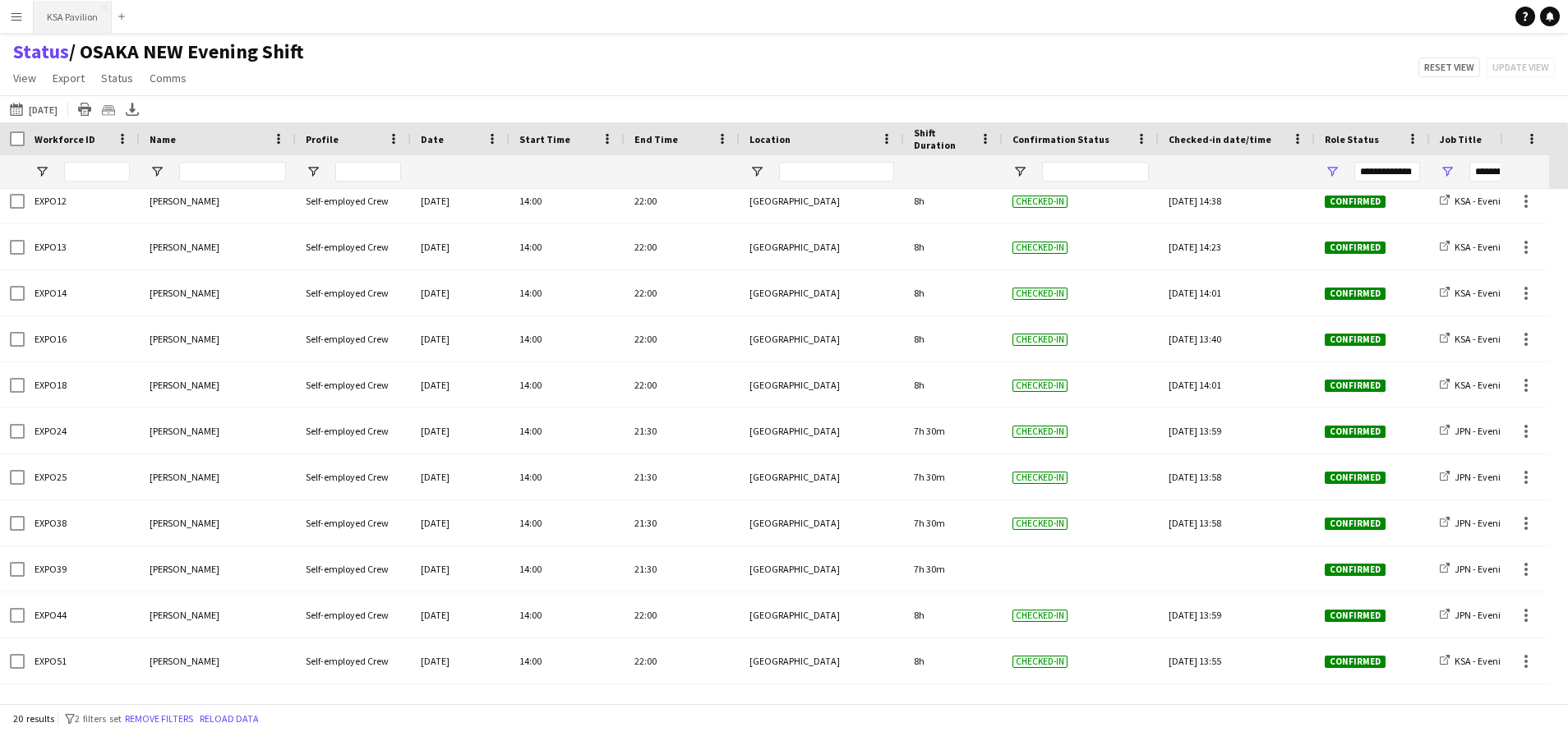
click at [72, 24] on button "KSA Pavilion Close" at bounding box center [72, 17] width 78 height 32
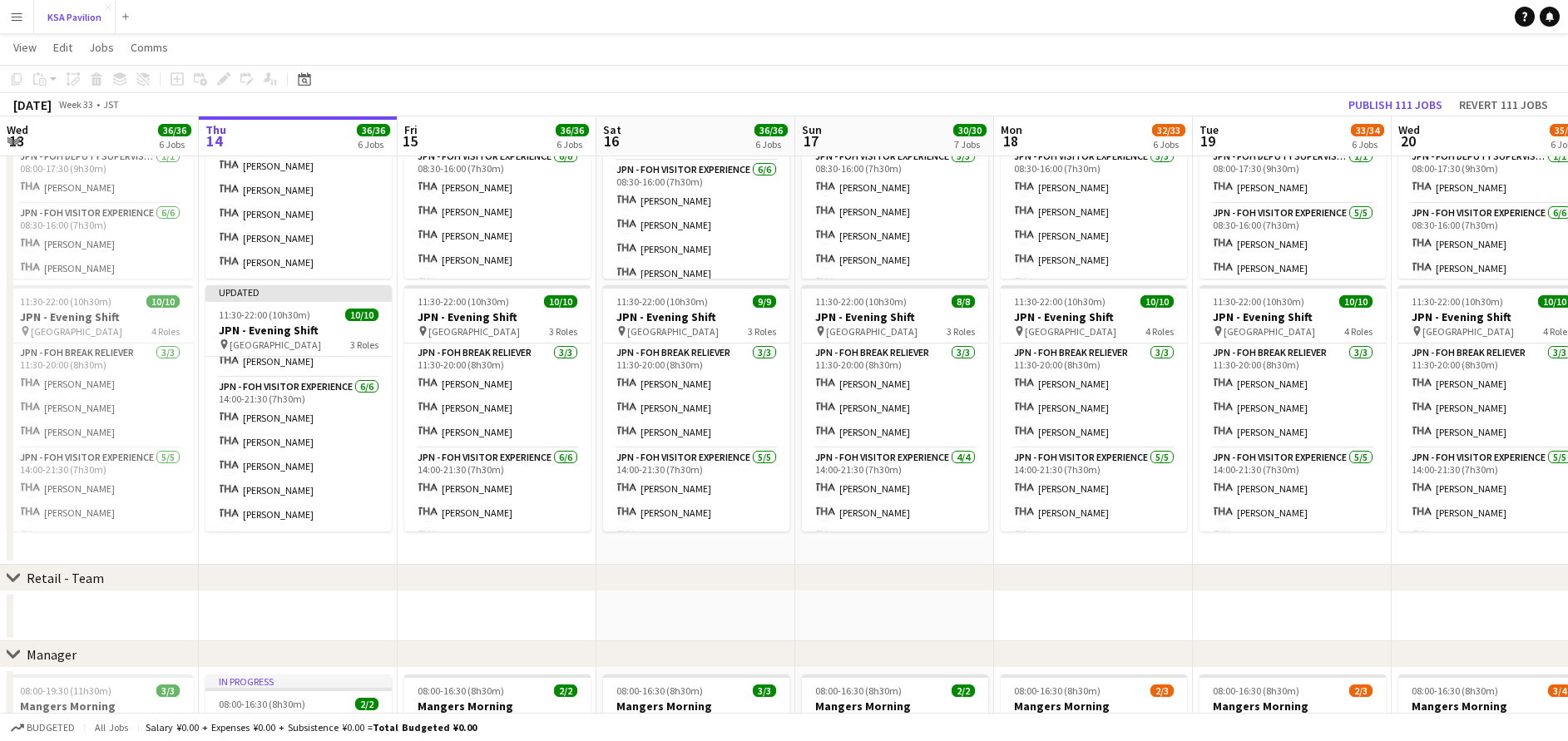
scroll to position [85, 0]
drag, startPoint x: 1137, startPoint y: 204, endPoint x: 1445, endPoint y: -92, distance: 427.2
click at [1445, 0] on html "Menu Boards Boards Boards All jobs Status Workforce Workforce My Workforce Recr…" at bounding box center [784, 181] width 1568 height 2173
click at [14, 17] on app-icon "Menu" at bounding box center [17, 17] width 14 height 14
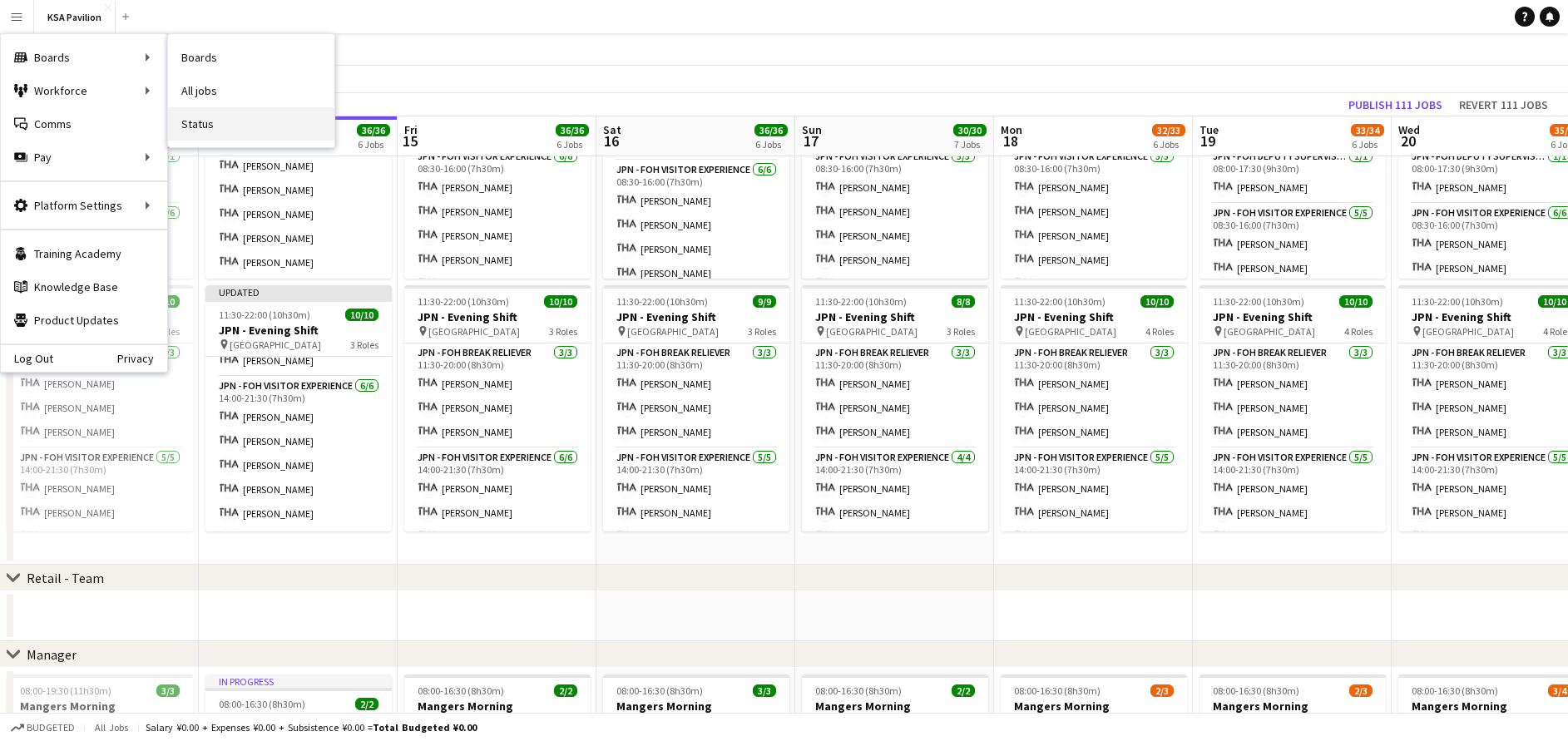
click at [255, 114] on link "Status" at bounding box center [251, 124] width 166 height 33
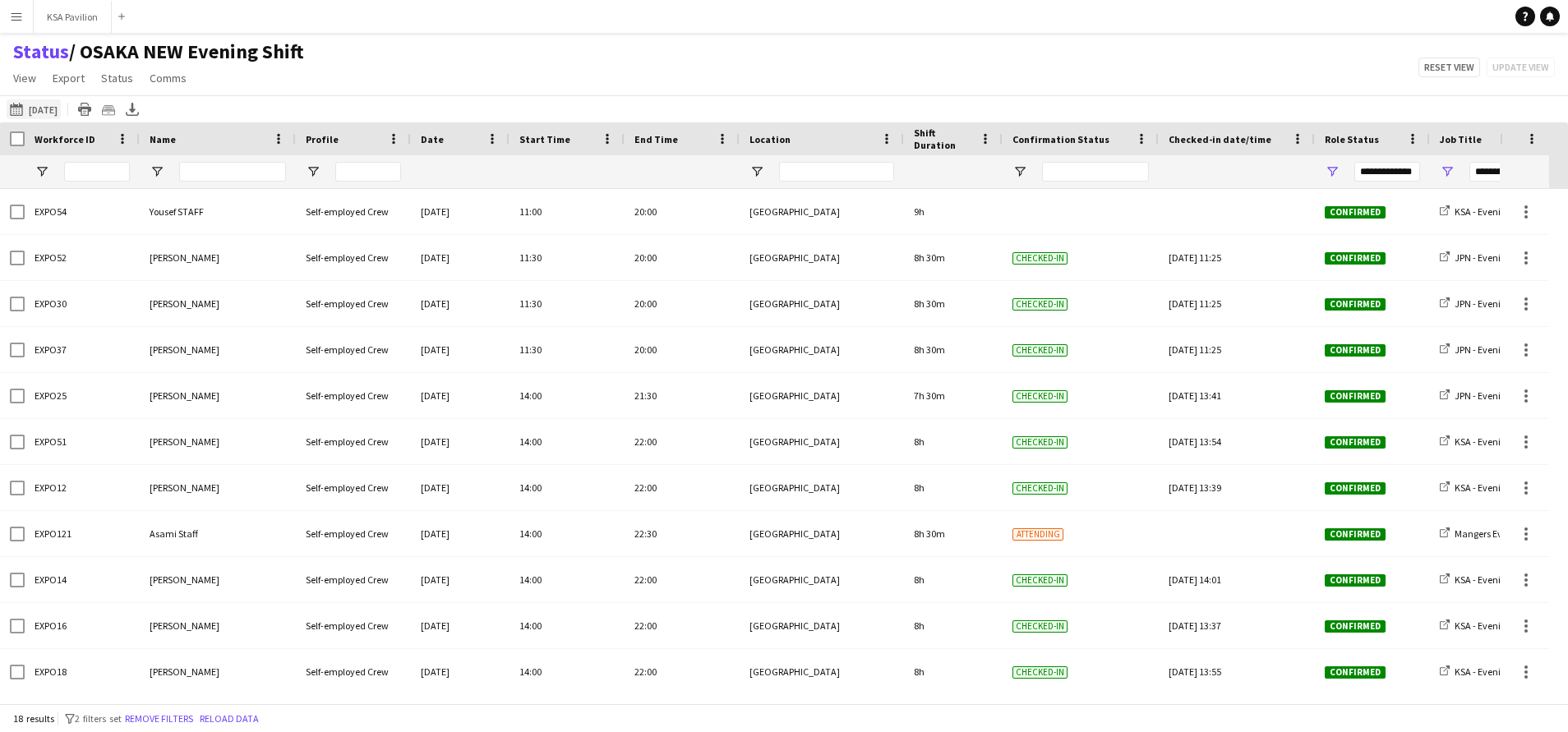
click at [22, 106] on app-icon "[DATE]" at bounding box center [19, 110] width 19 height 13
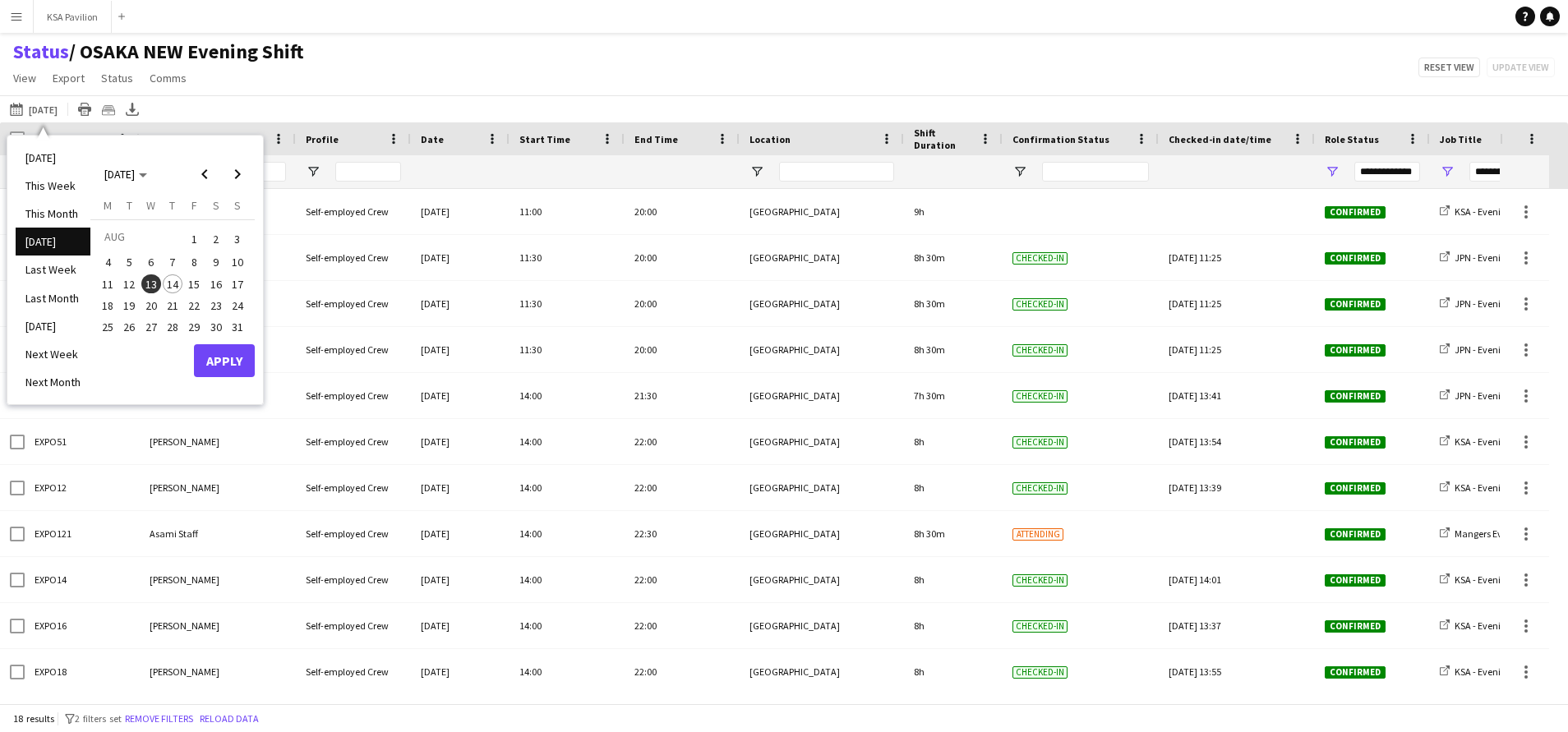
click at [168, 287] on span "14" at bounding box center [173, 285] width 20 height 20
click at [243, 361] on button "Apply" at bounding box center [224, 360] width 61 height 33
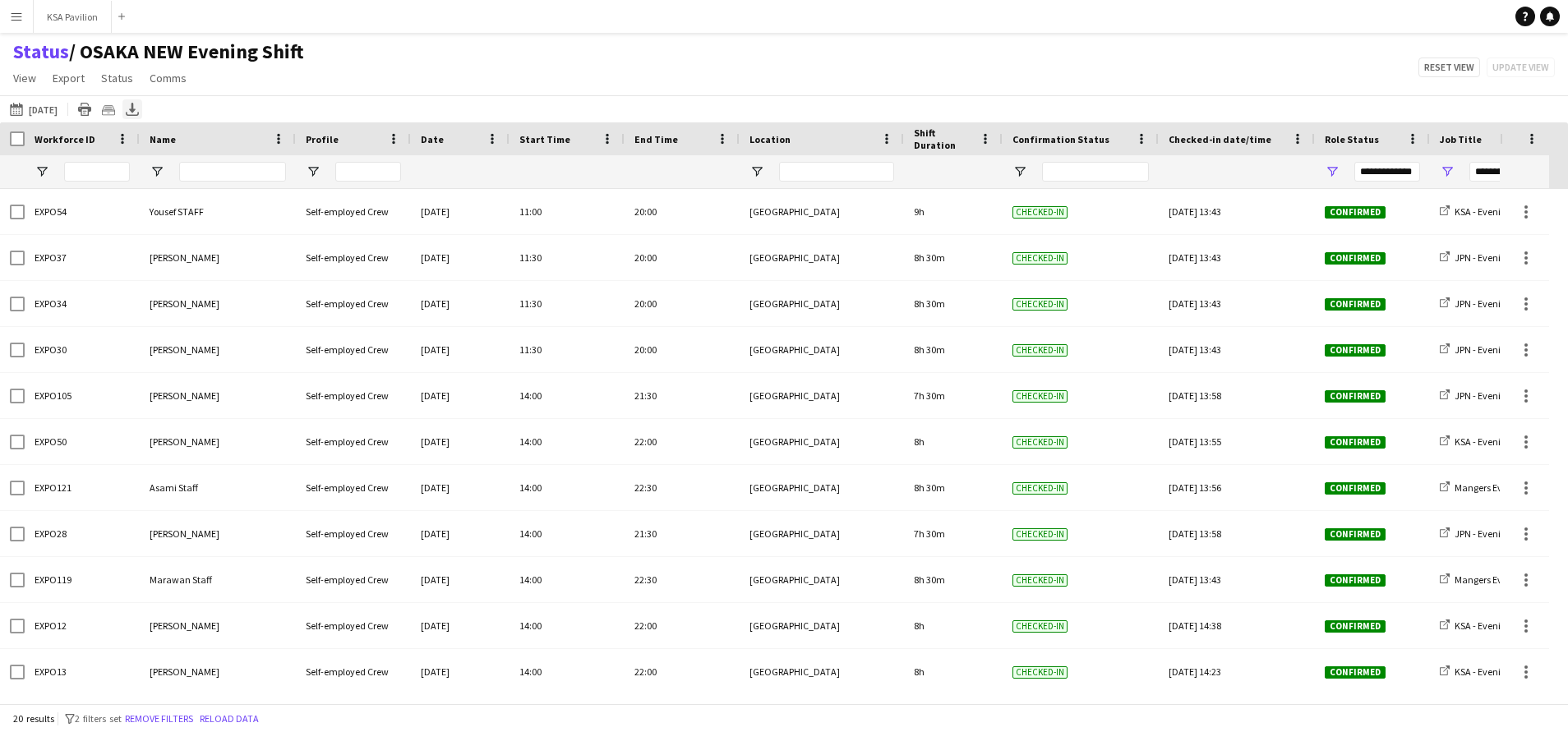
click at [133, 111] on icon at bounding box center [132, 108] width 7 height 10
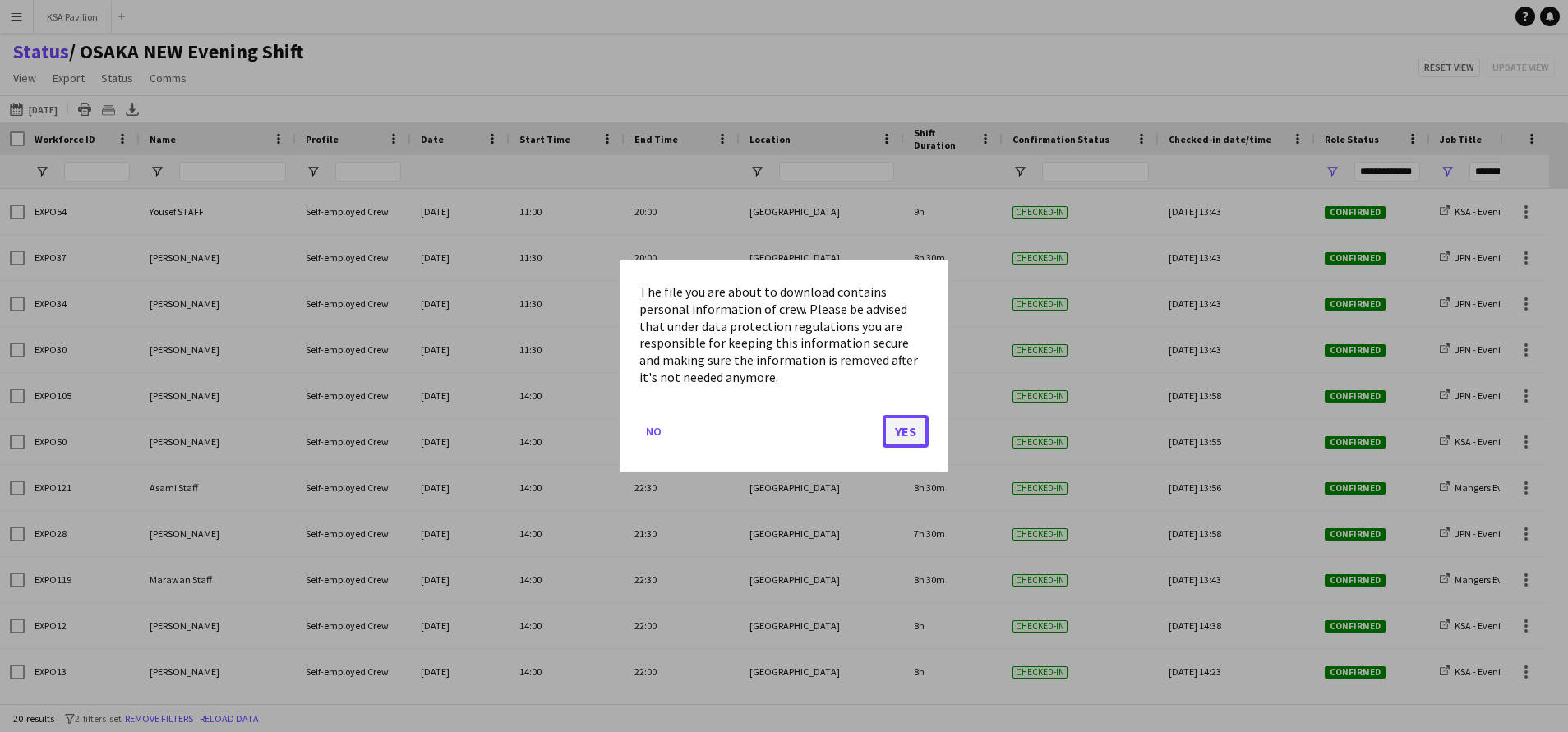
click at [891, 431] on button "Yes" at bounding box center [905, 431] width 46 height 33
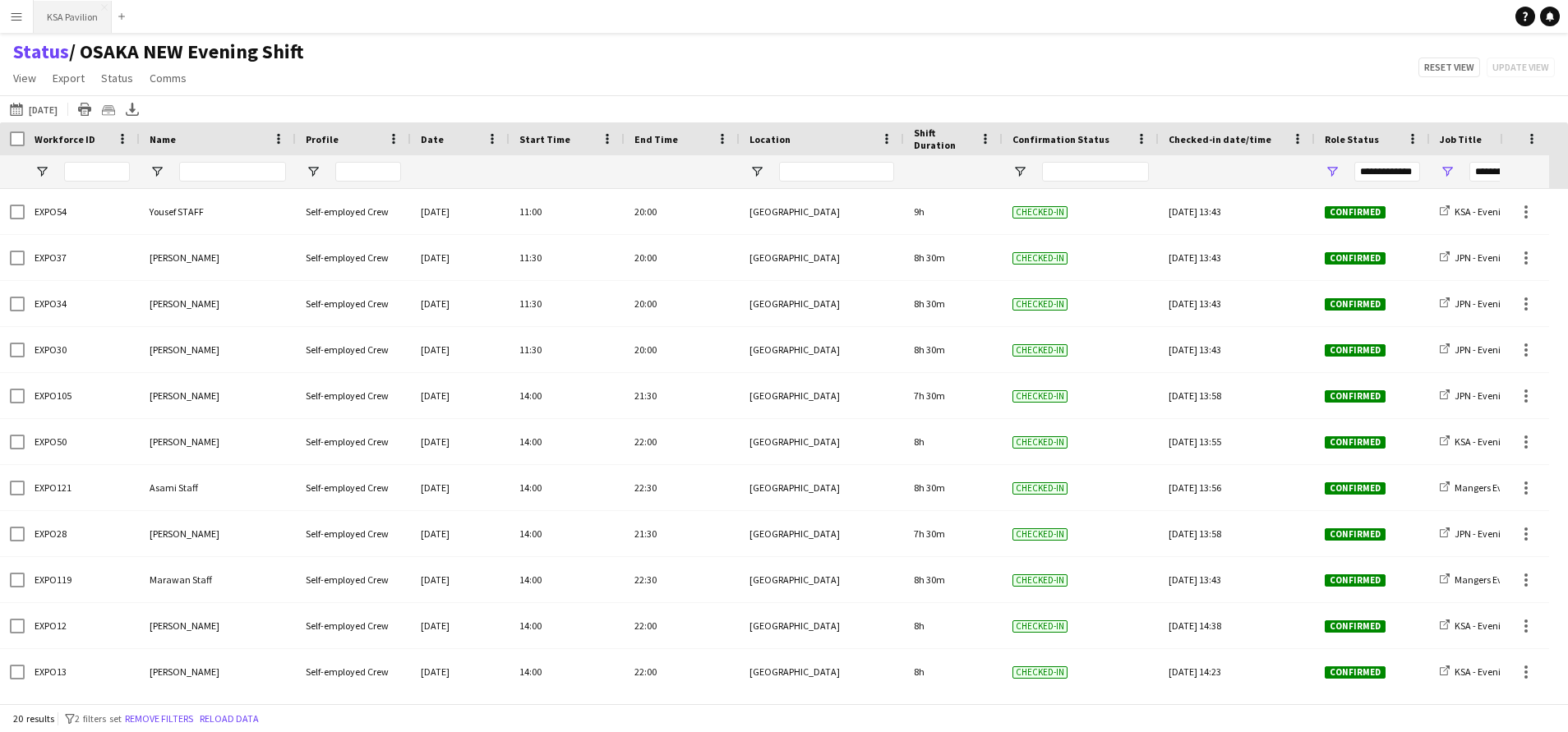
click at [59, 13] on button "KSA Pavilion Close" at bounding box center [72, 17] width 78 height 32
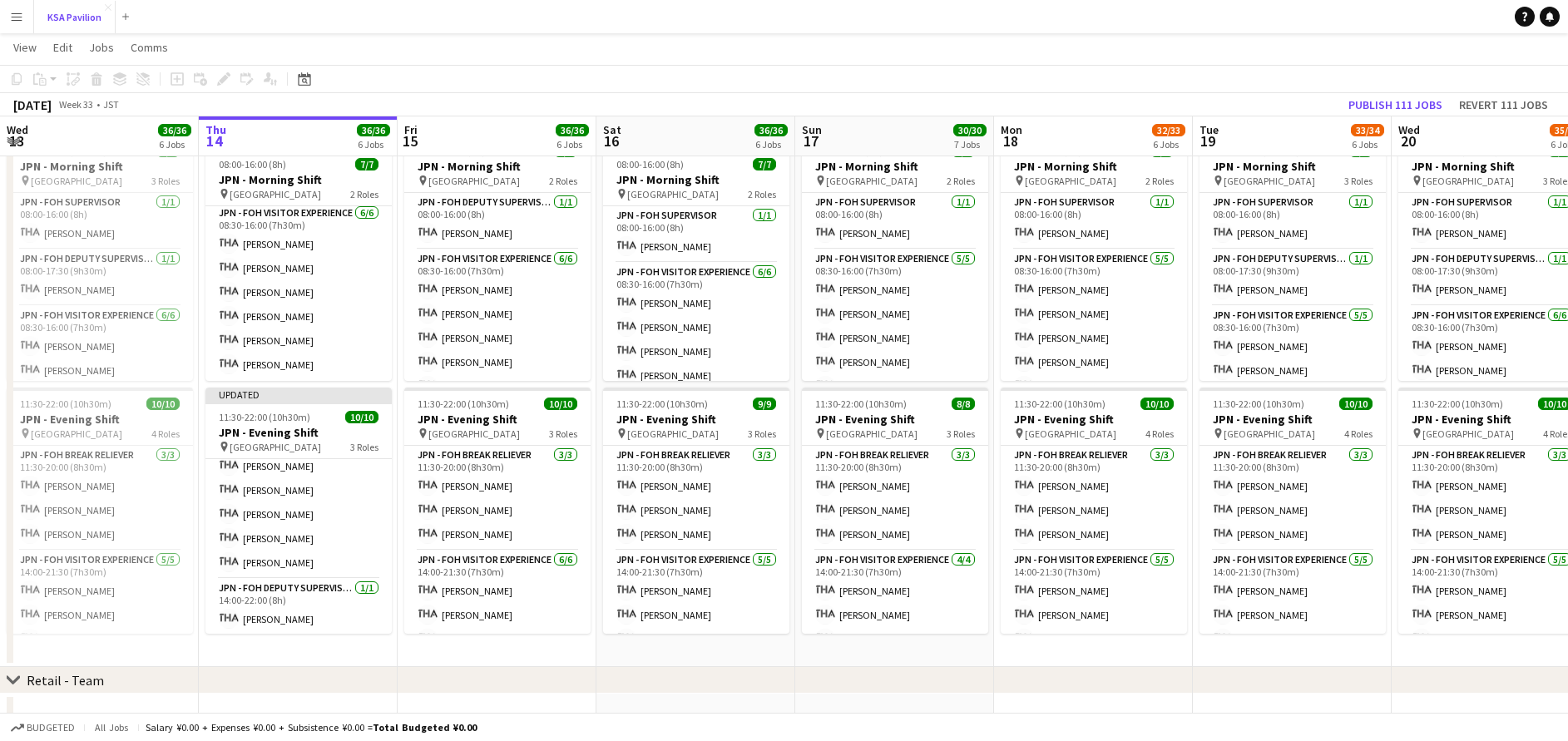
scroll to position [164, 0]
